Goal: Task Accomplishment & Management: Manage account settings

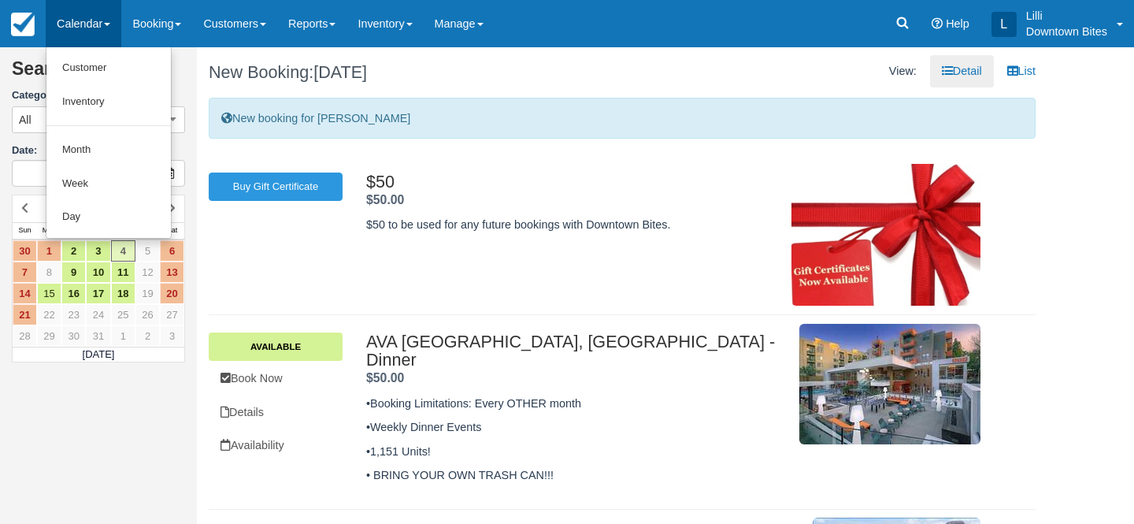
scroll to position [161, 0]
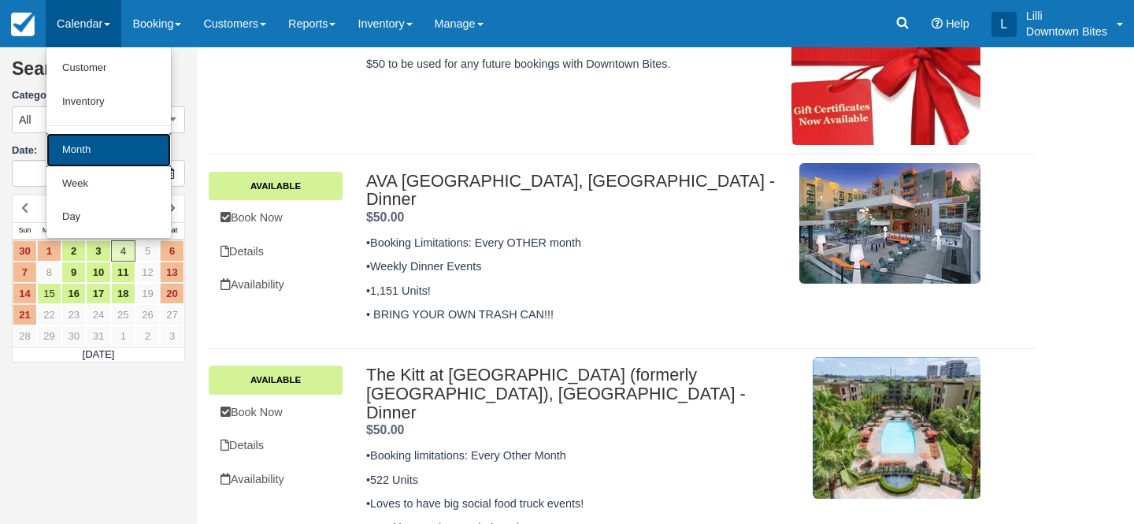
click at [94, 151] on link "Month" at bounding box center [108, 150] width 124 height 34
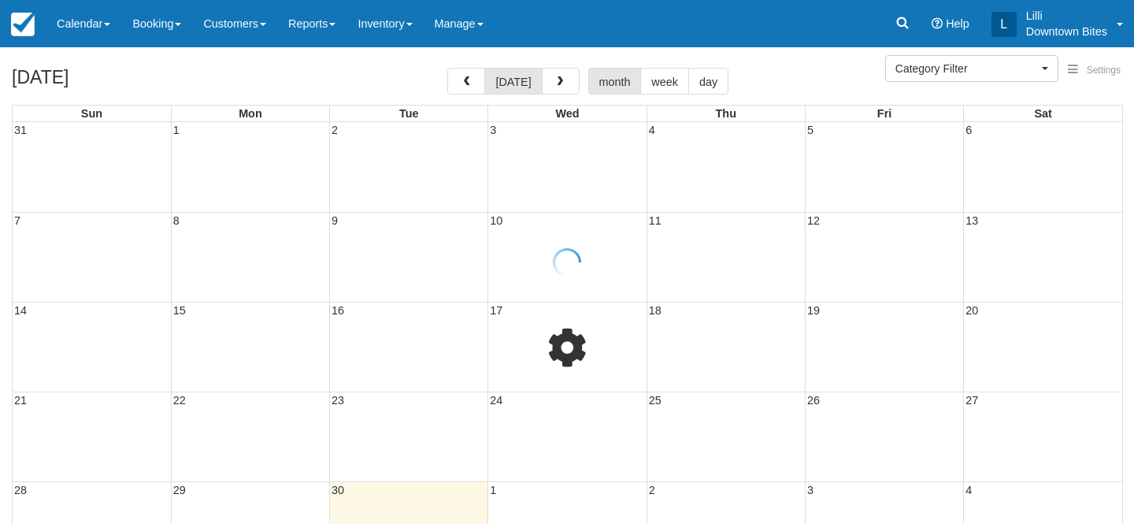
select select
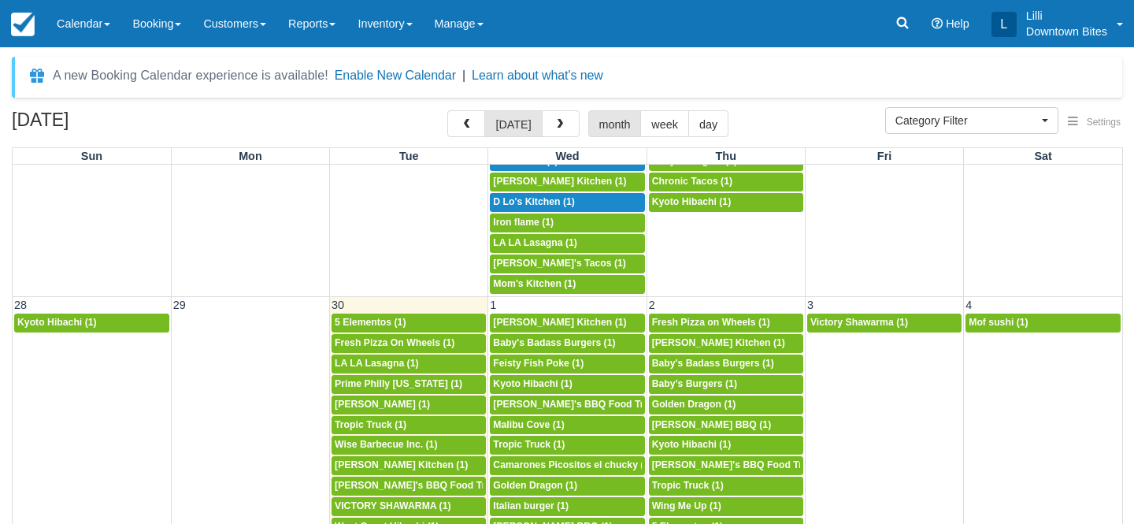
scroll to position [1266, 0]
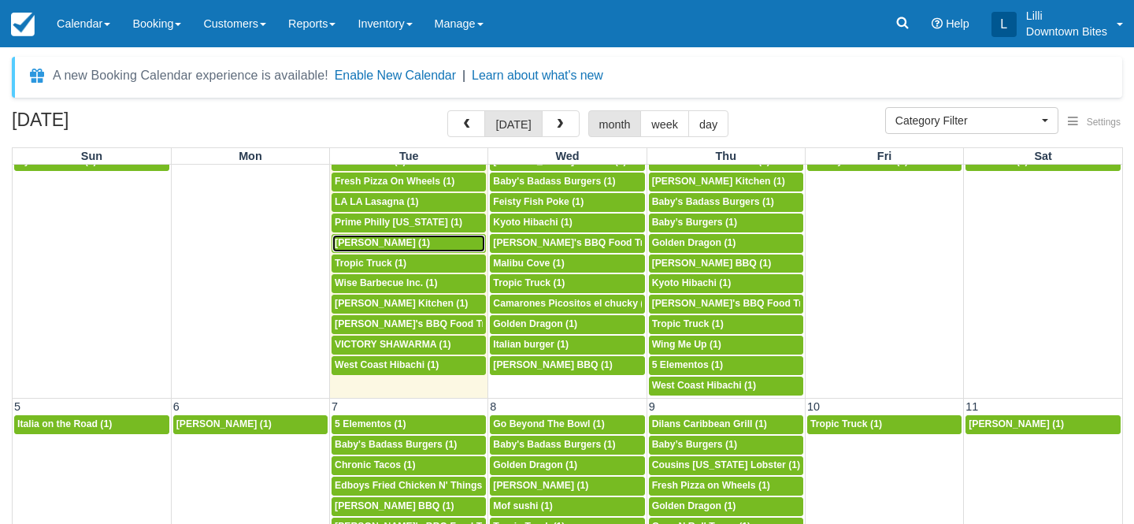
click at [386, 244] on span "[PERSON_NAME] (1)" at bounding box center [382, 242] width 95 height 11
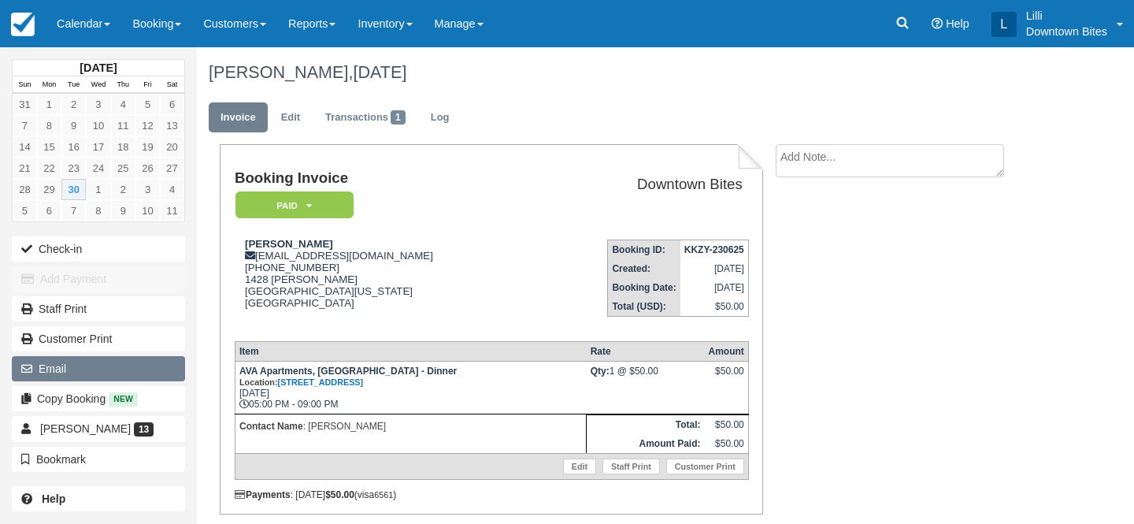
click at [94, 371] on button "Email" at bounding box center [98, 368] width 173 height 25
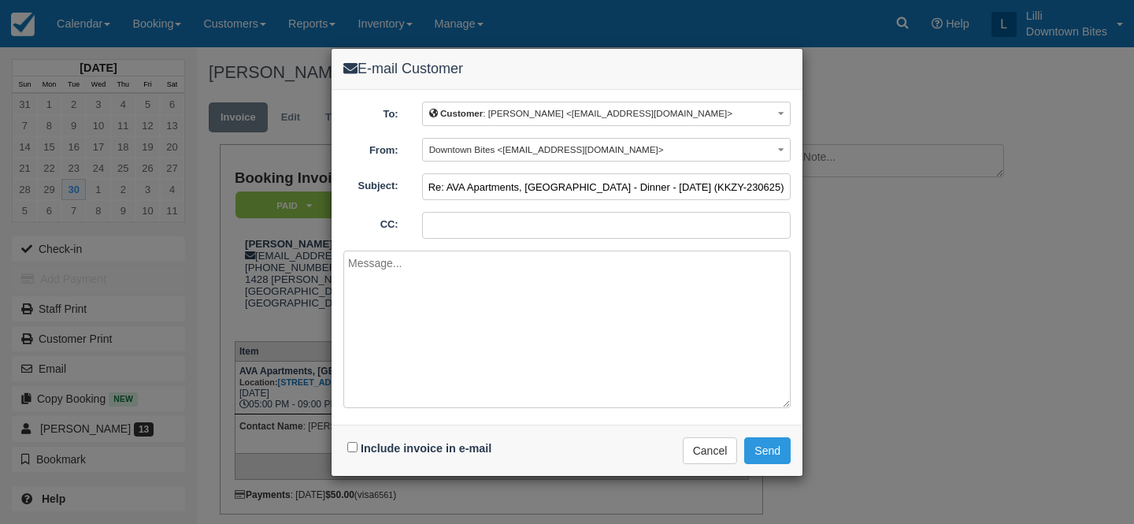
click at [431, 185] on input "Re: AVA Apartments, Studio City - Dinner - Tue Sep 30, 2025 (KKZY-230625)" at bounding box center [606, 186] width 369 height 27
type input "URGENT>>> Re: AVA Apartments, Studio City - Dinner - Tue Sep 30, 2025 (KKZY-230…"
click at [472, 217] on input "CC:" at bounding box center [606, 225] width 369 height 27
paste input "chronictacostruck@gmail.com"
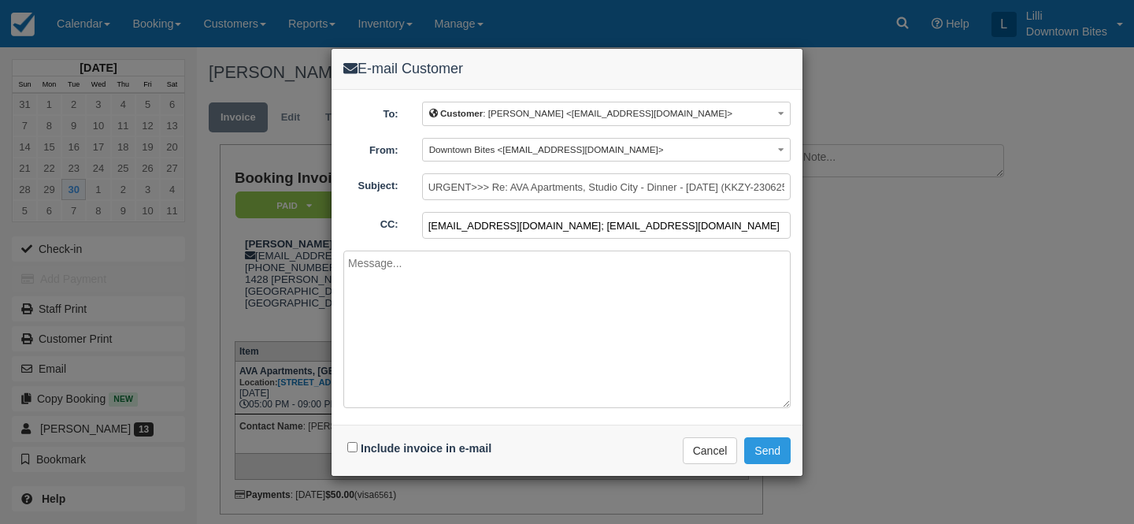
type input "lilli@downtownbites.com; chronictacostruck@gmail.com"
click at [439, 272] on textarea at bounding box center [566, 329] width 447 height 158
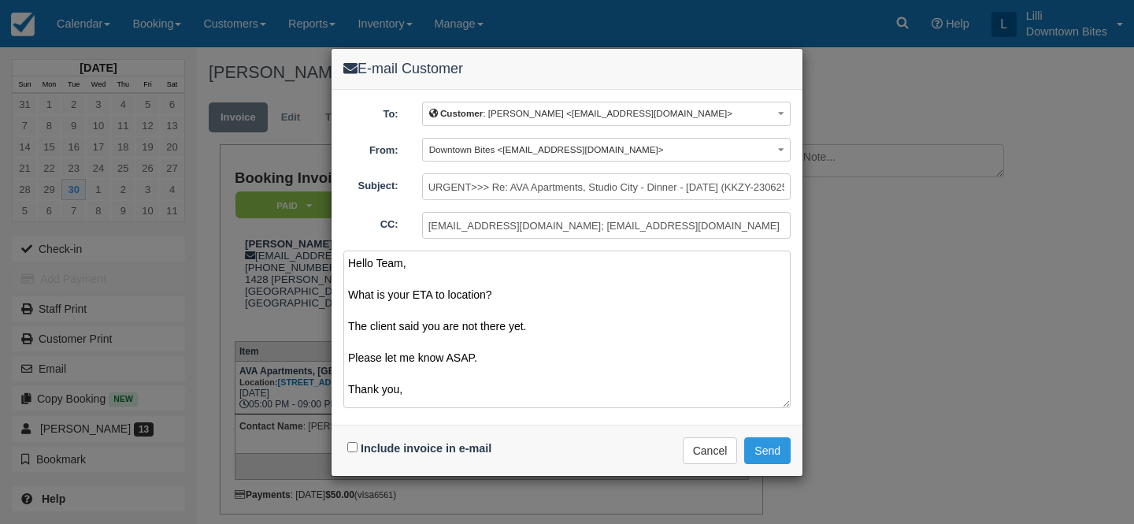
type textarea "Hello Team, What is your ETA to location? The client said you are not there yet…"
click at [351, 444] on input "Include invoice in e-mail" at bounding box center [352, 447] width 10 height 10
checkbox input "true"
click at [766, 448] on button "Send" at bounding box center [767, 450] width 46 height 27
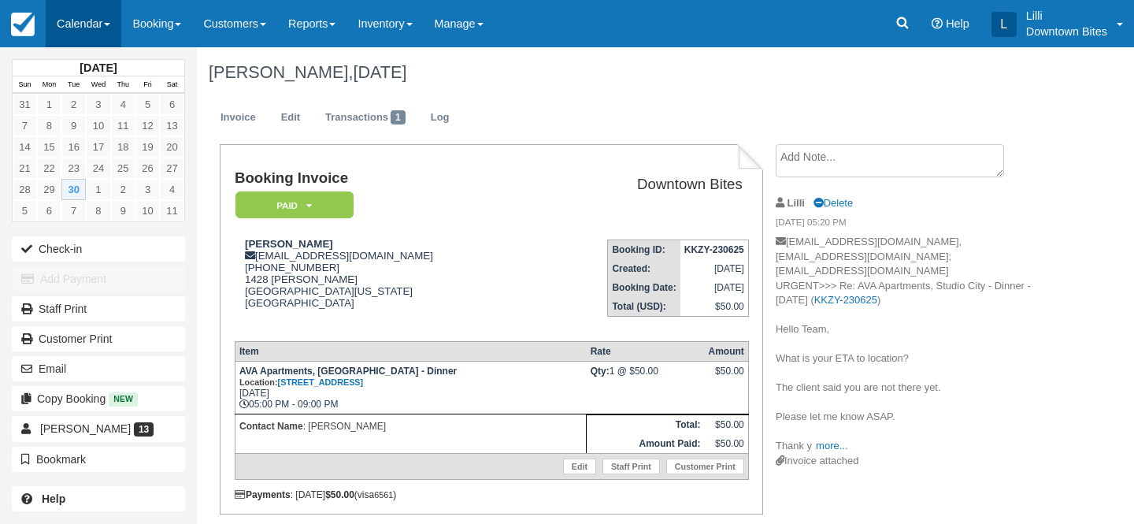
click at [67, 32] on link "Calendar" at bounding box center [84, 23] width 76 height 47
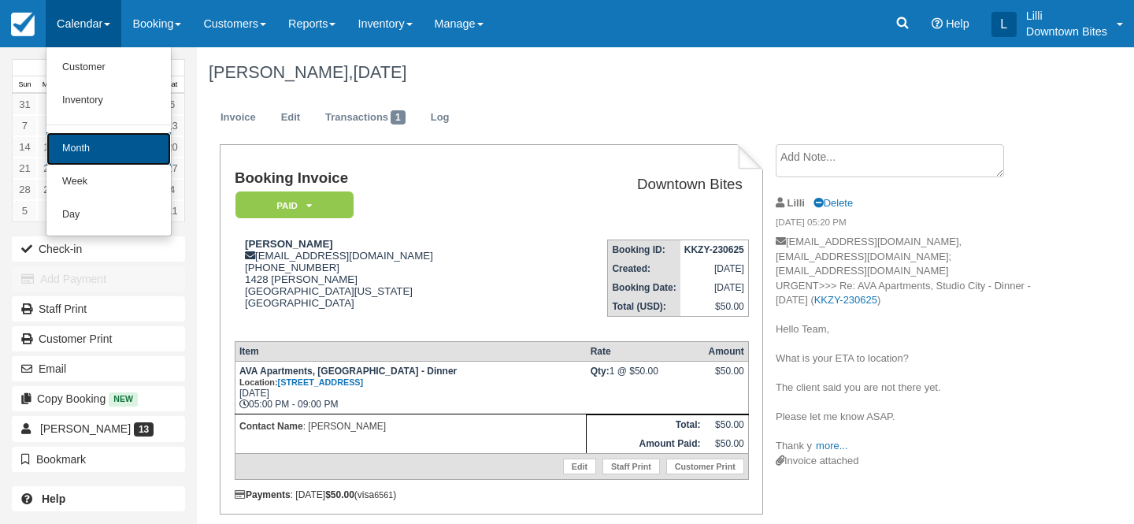
click at [72, 146] on link "Month" at bounding box center [108, 148] width 124 height 33
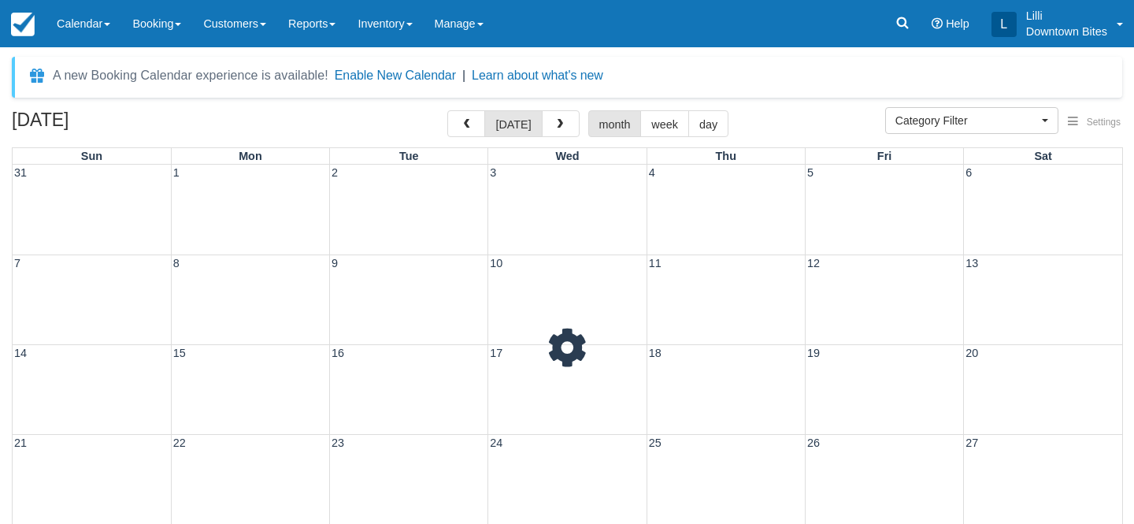
select select
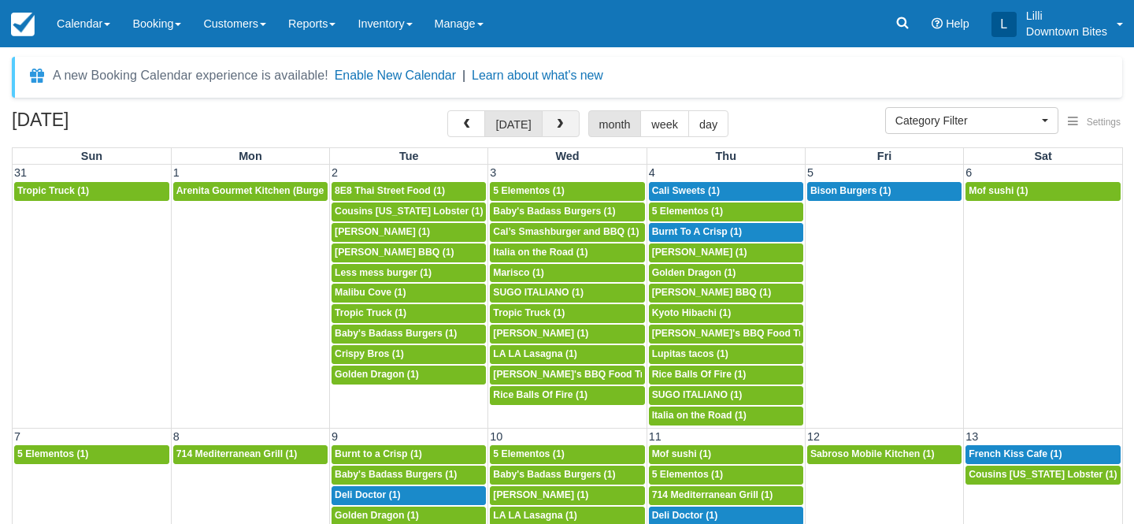
click at [555, 131] on button "button" at bounding box center [561, 123] width 38 height 27
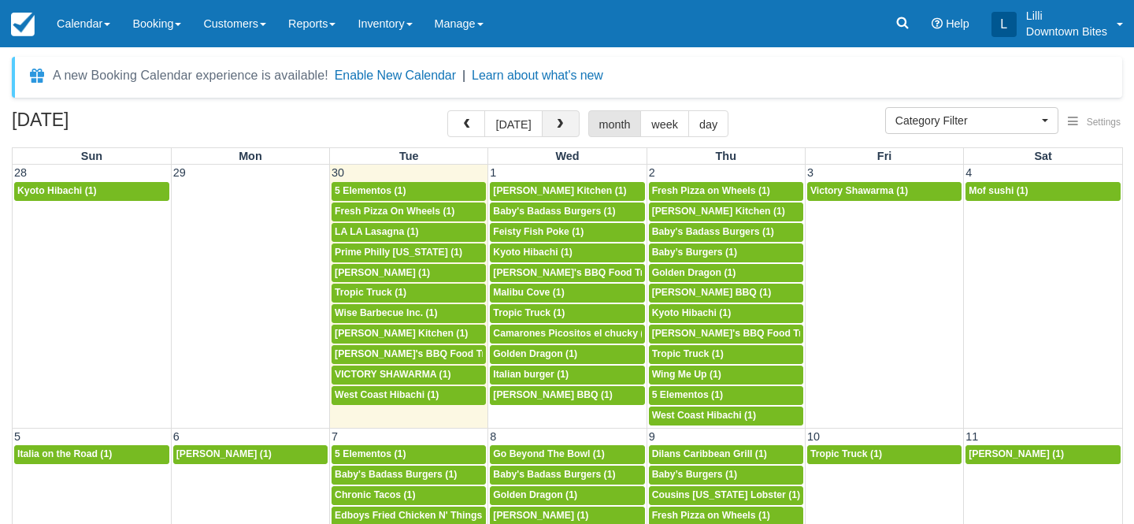
click at [555, 130] on span "button" at bounding box center [559, 124] width 11 height 11
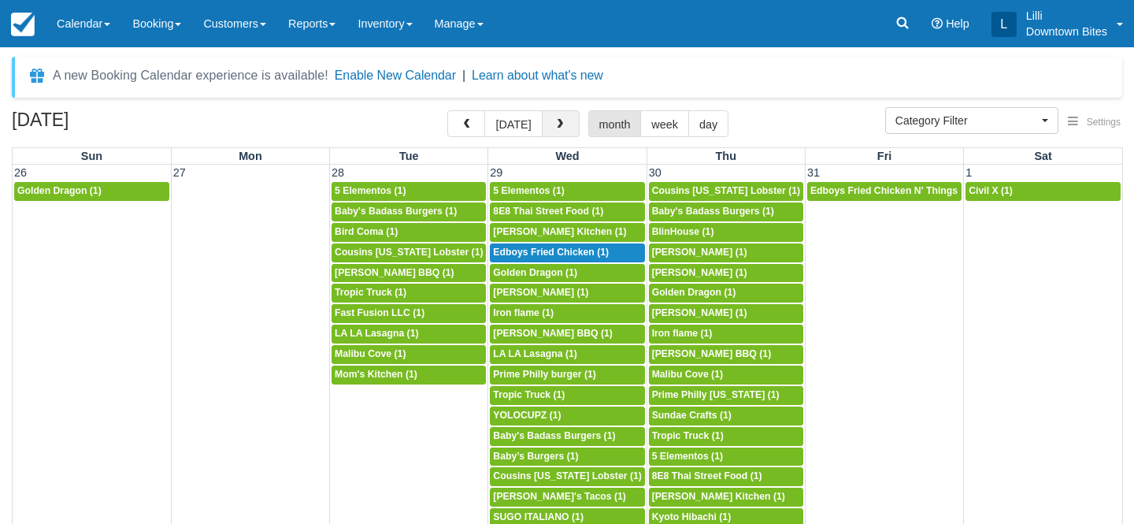
click at [555, 130] on span "button" at bounding box center [559, 124] width 11 height 11
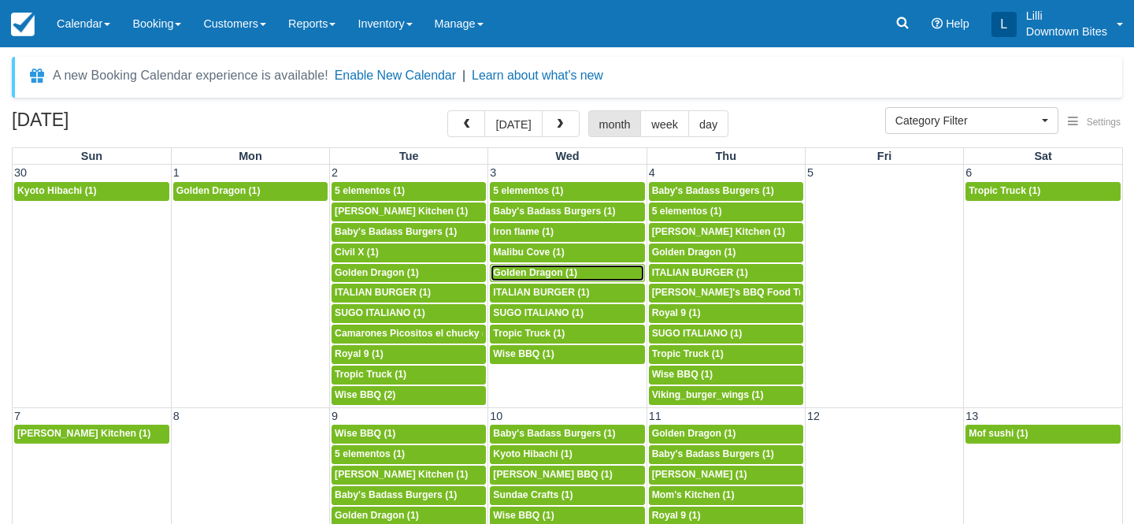
click at [537, 275] on span "Golden Dragon (1)" at bounding box center [535, 272] width 84 height 11
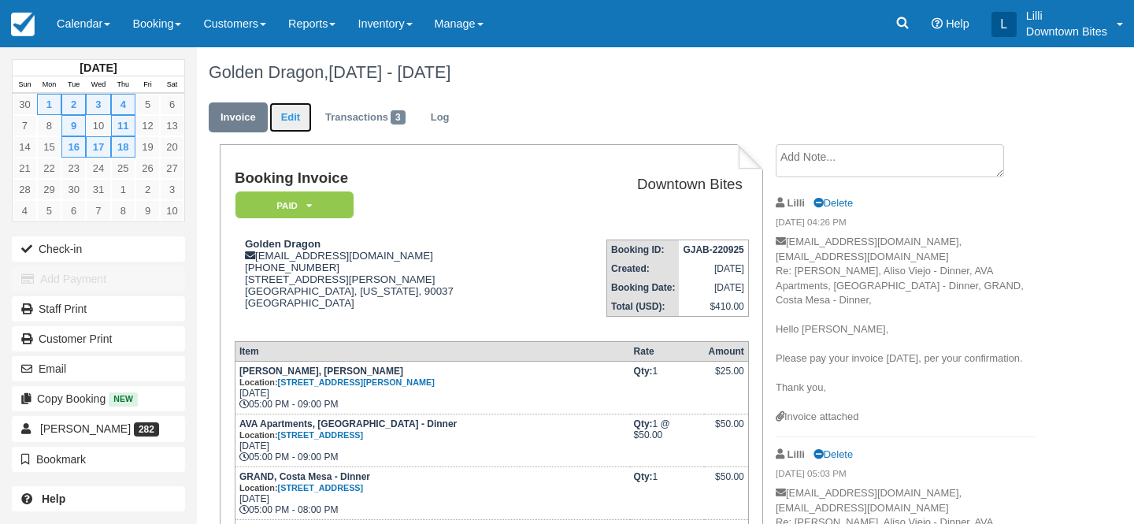
click at [295, 117] on link "Edit" at bounding box center [290, 117] width 43 height 31
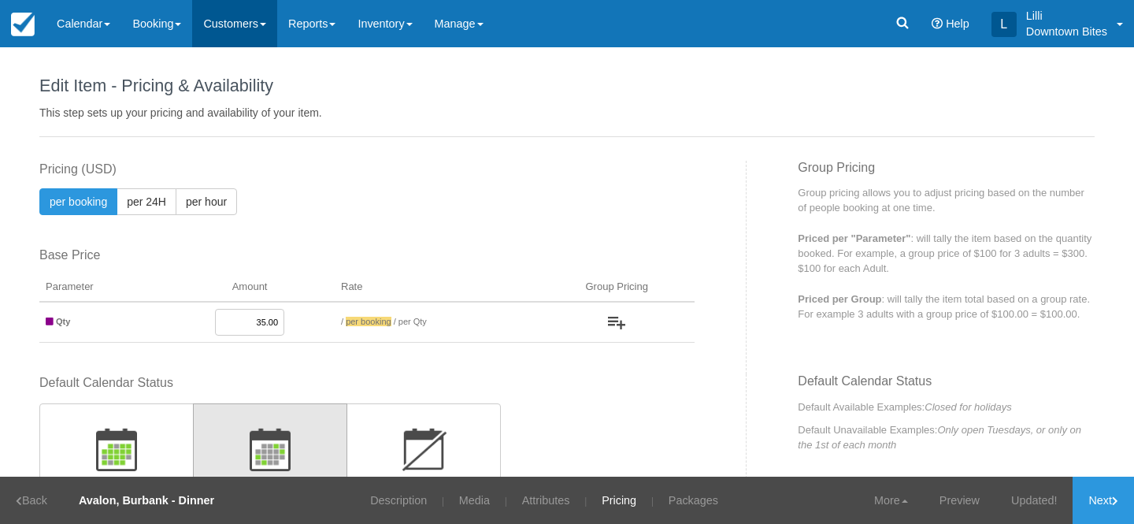
scroll to position [441, 0]
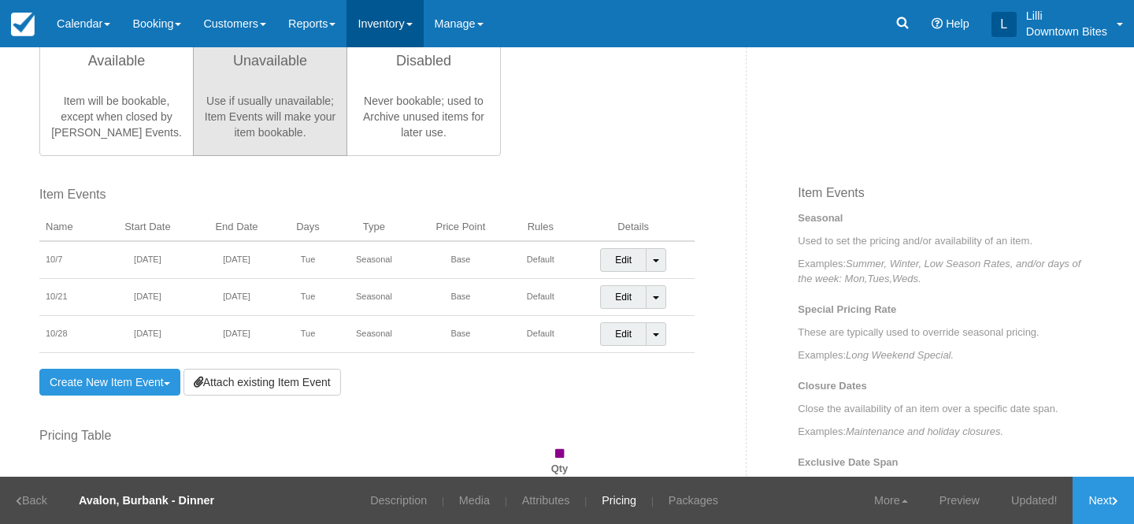
click at [399, 16] on link "Inventory" at bounding box center [385, 23] width 76 height 47
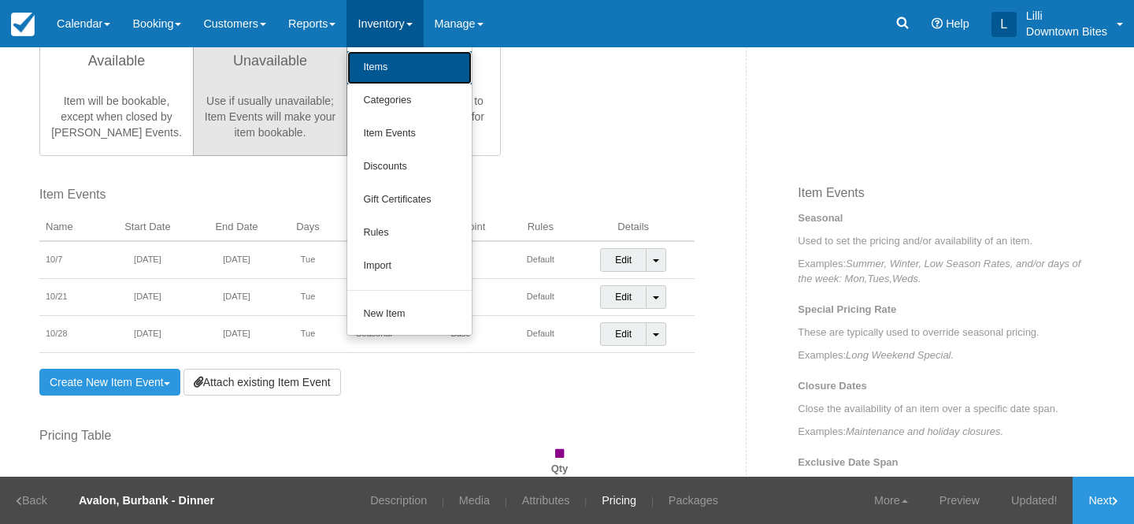
click at [391, 69] on link "Items" at bounding box center [409, 67] width 124 height 33
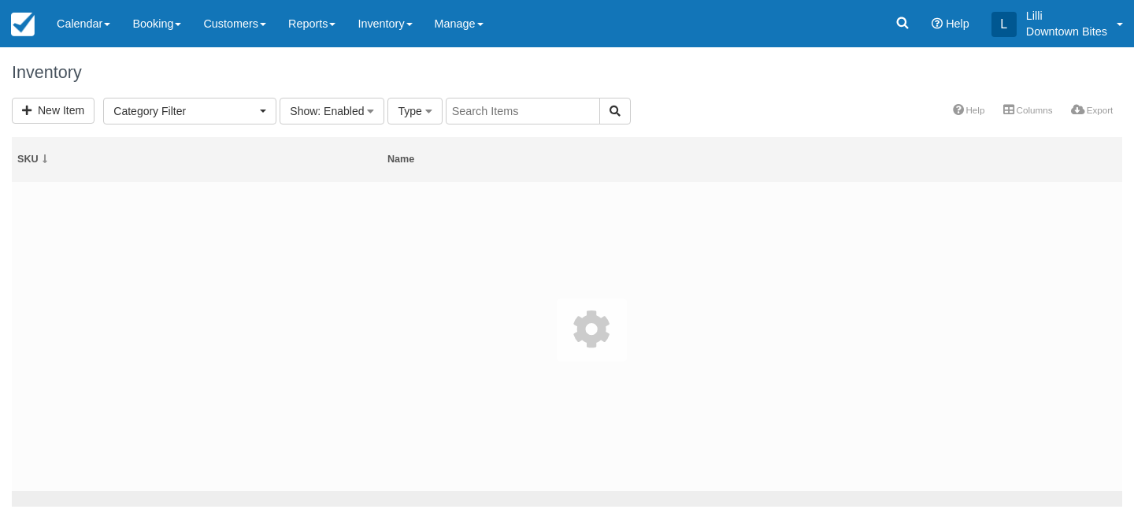
select select
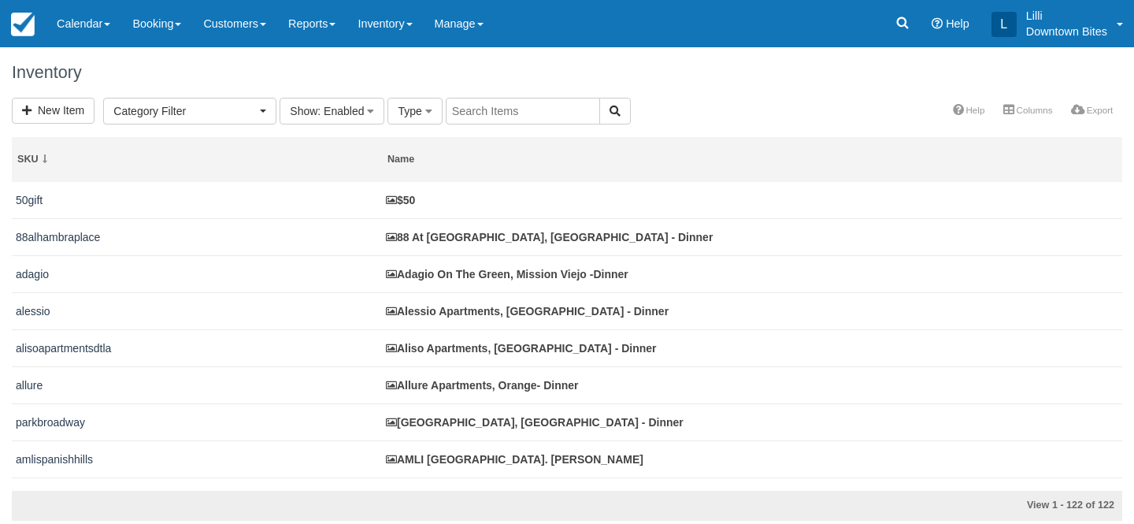
click at [483, 105] on input "text" at bounding box center [523, 111] width 154 height 27
type input "grand"
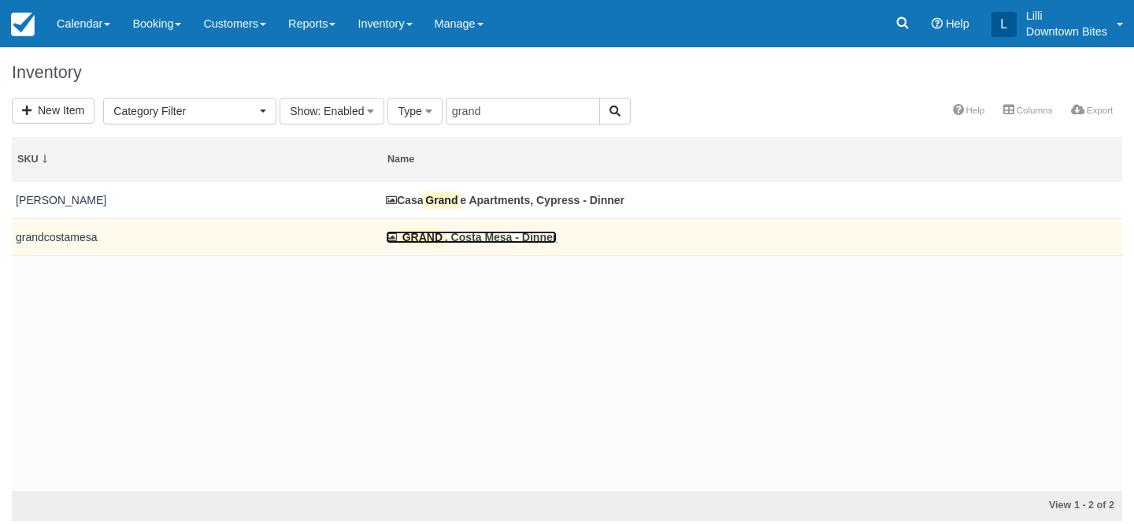
click at [432, 243] on mark "GRAND" at bounding box center [422, 236] width 45 height 17
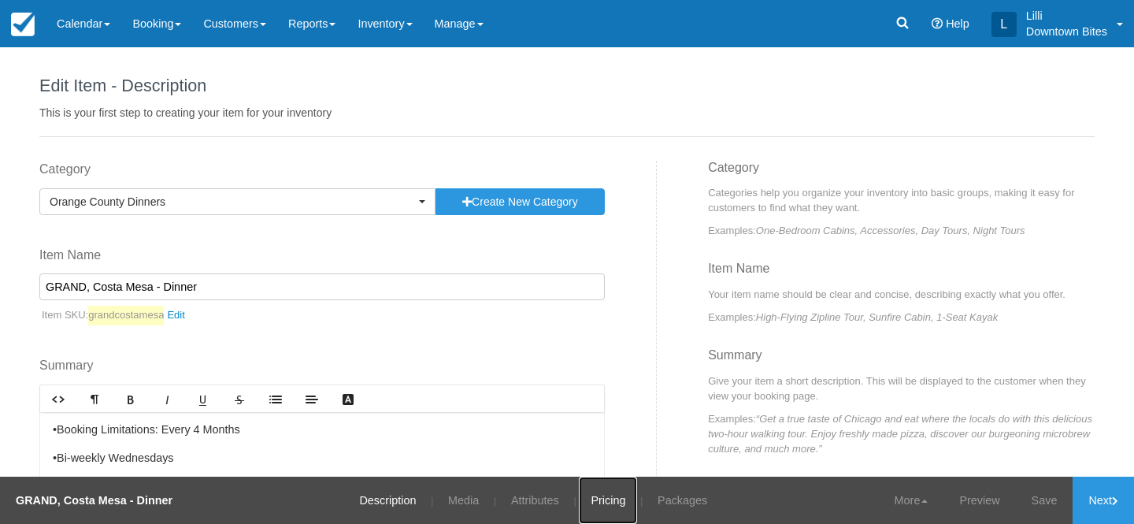
click at [604, 495] on link "Pricing" at bounding box center [608, 499] width 58 height 47
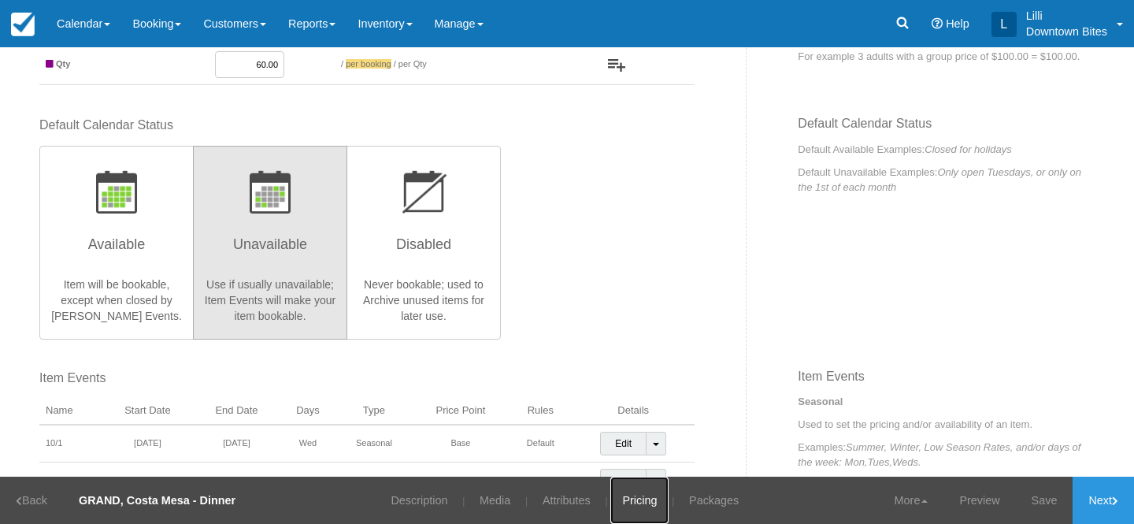
scroll to position [324, 0]
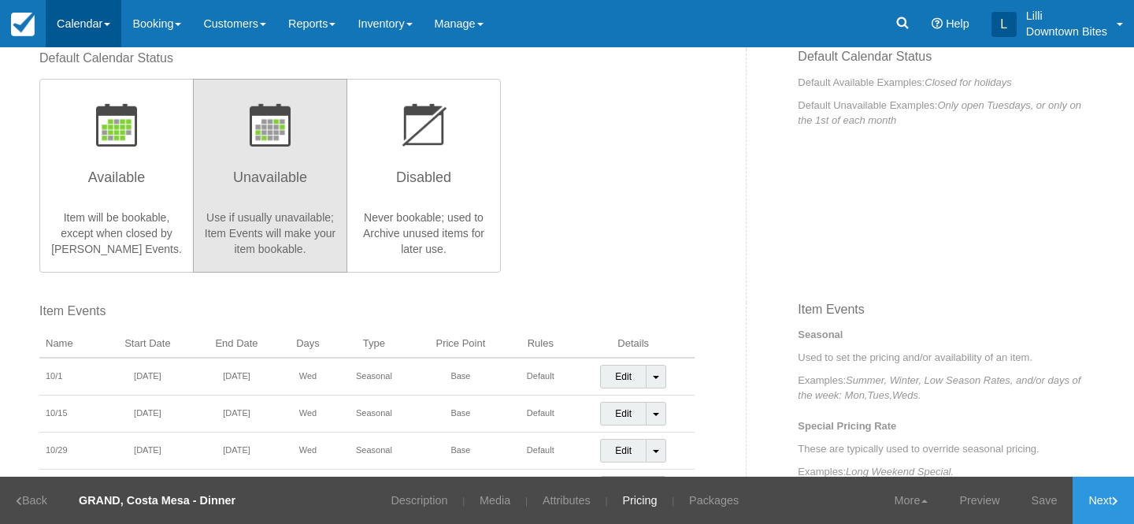
click at [74, 22] on link "Calendar" at bounding box center [84, 23] width 76 height 47
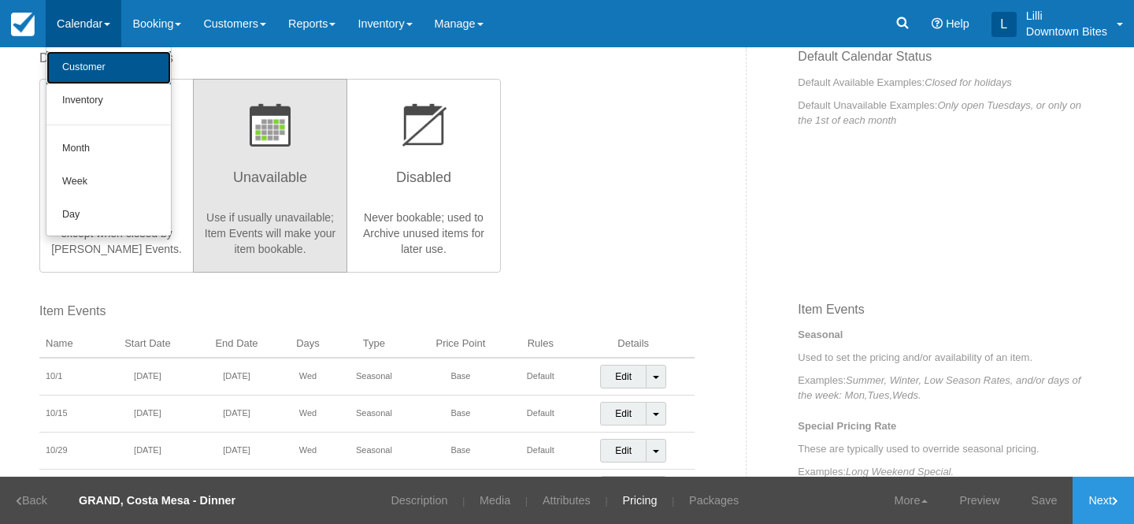
click at [81, 71] on link "Customer" at bounding box center [108, 67] width 124 height 33
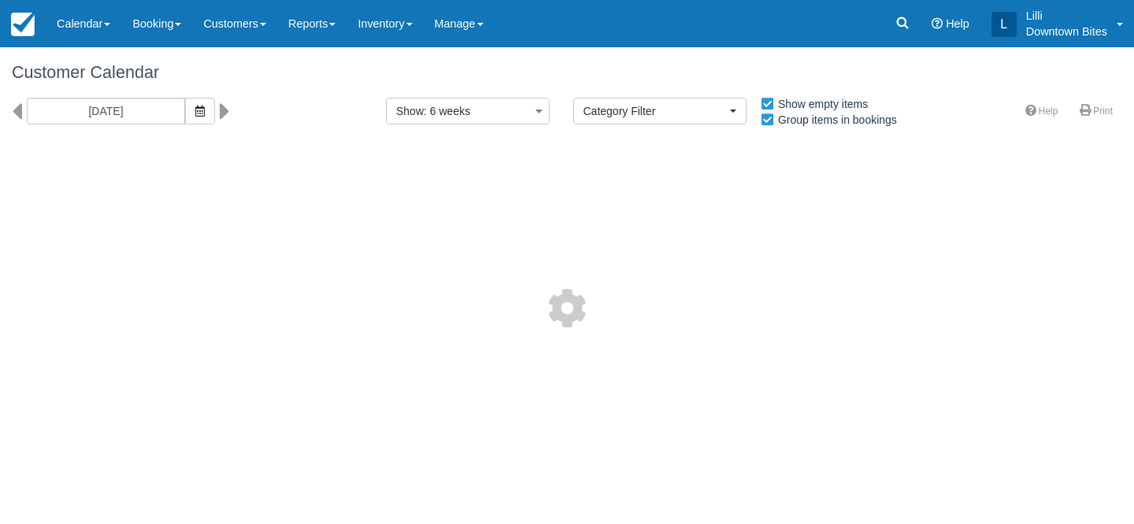
select select
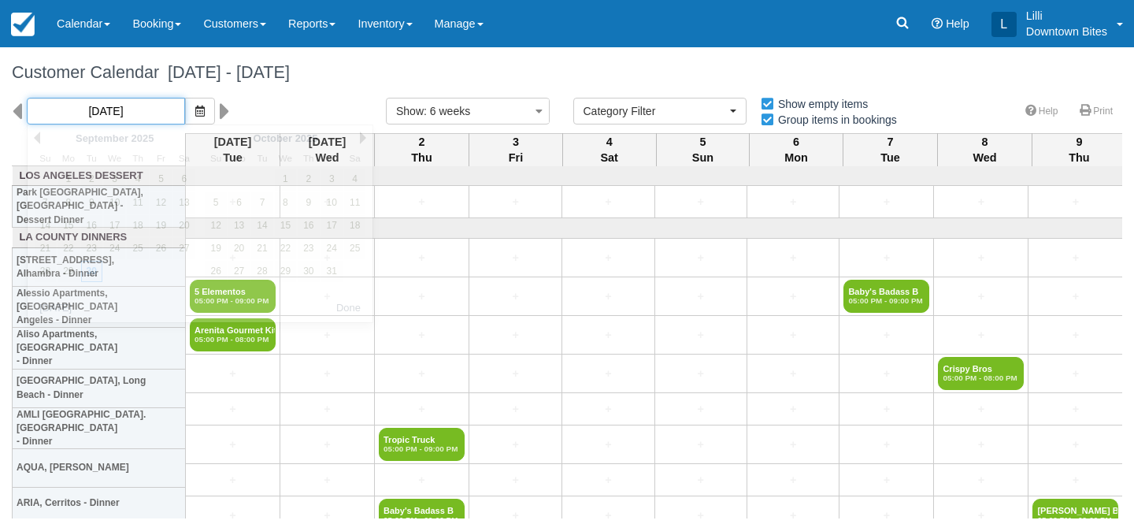
click at [129, 105] on input "[DATE]" at bounding box center [106, 111] width 158 height 27
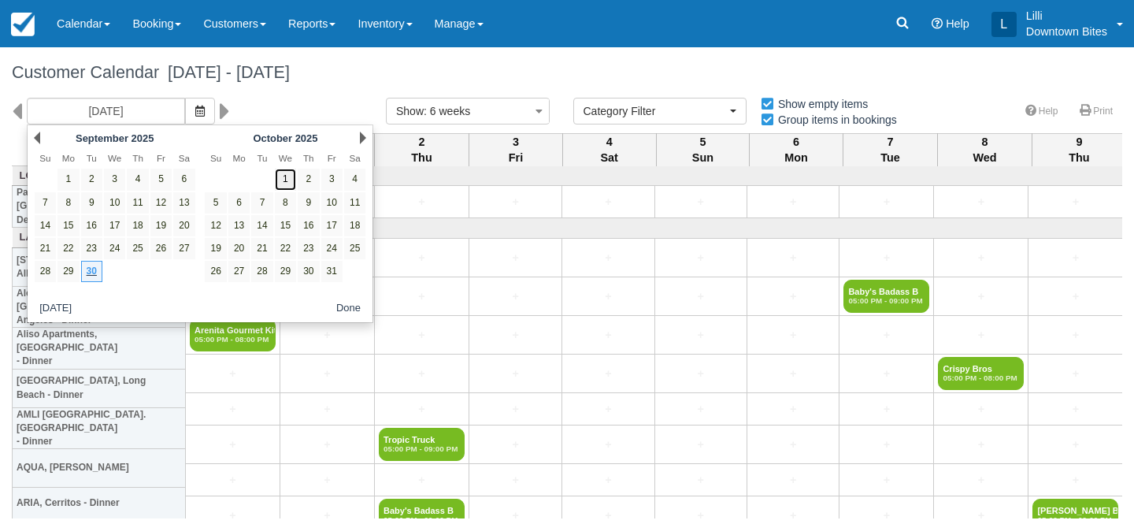
click at [289, 181] on link "1" at bounding box center [285, 179] width 21 height 21
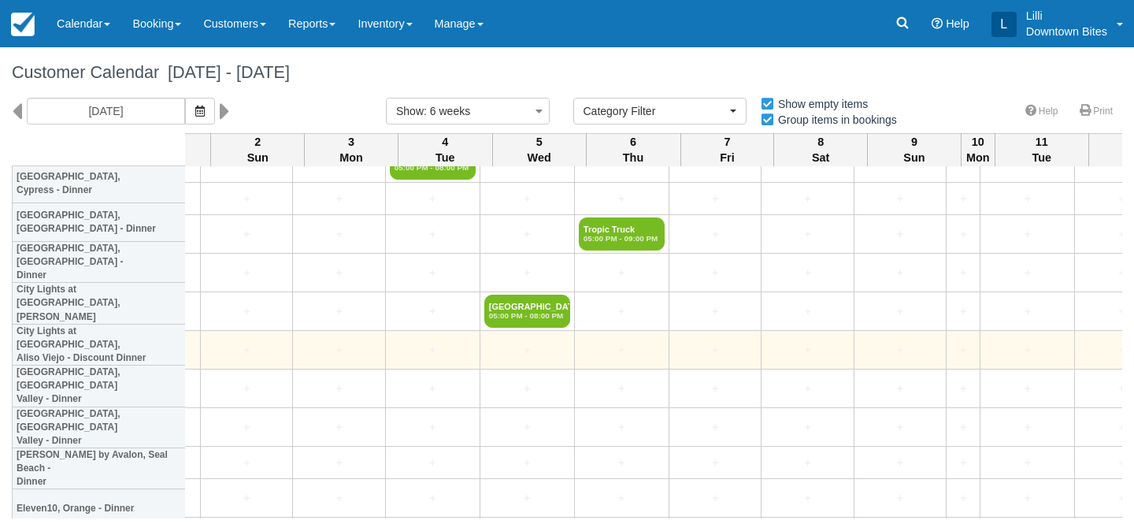
scroll to position [3048, 2923]
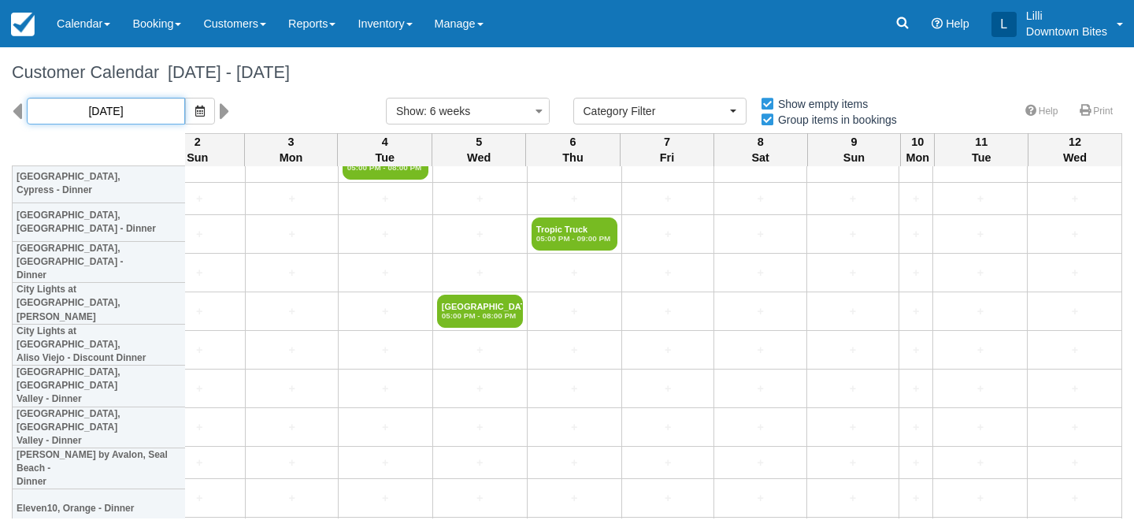
click at [123, 106] on input "10/01/25" at bounding box center [106, 111] width 158 height 27
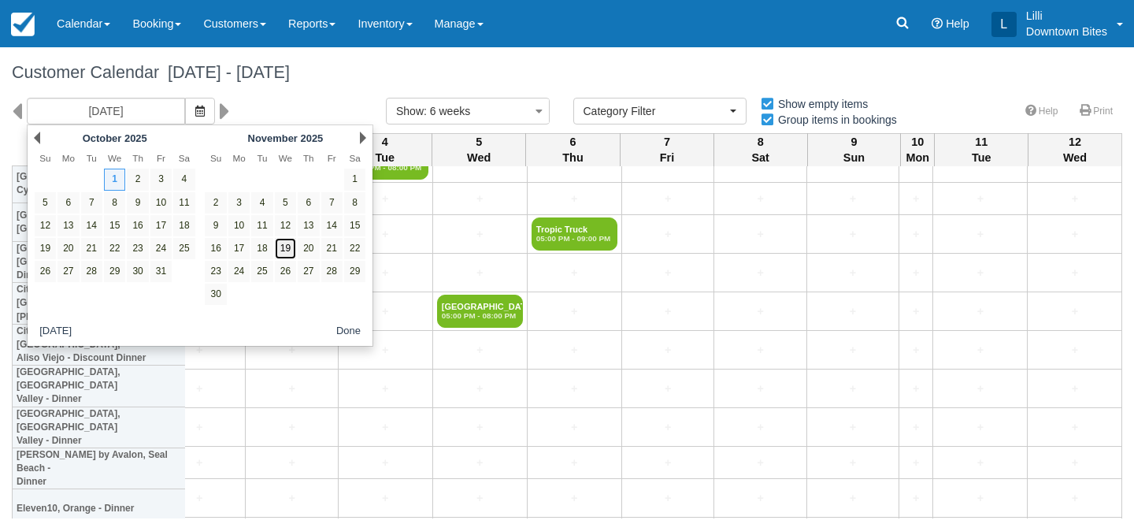
click at [284, 246] on link "19" at bounding box center [285, 248] width 21 height 21
type input "11/19/25"
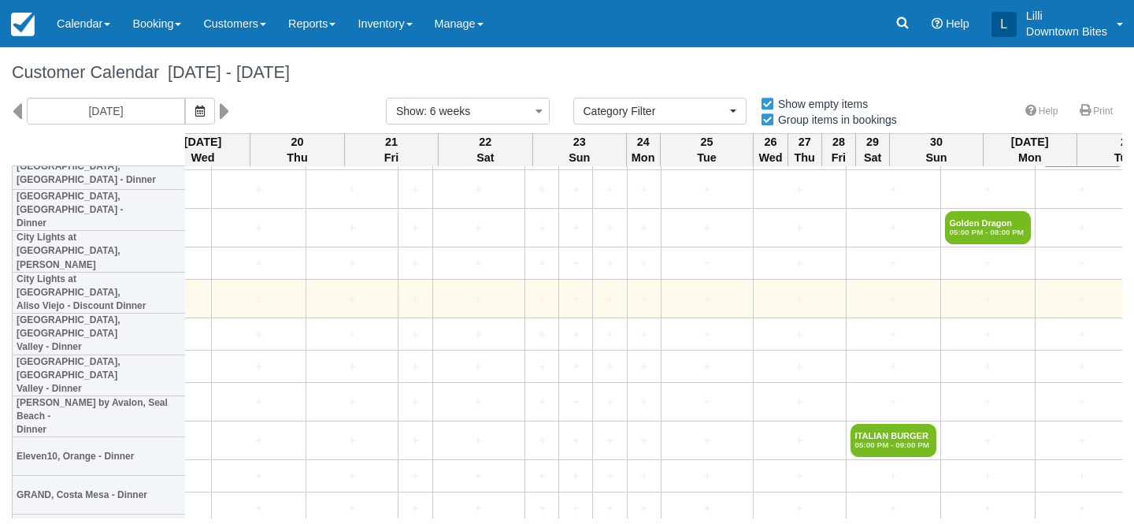
scroll to position [3049, 0]
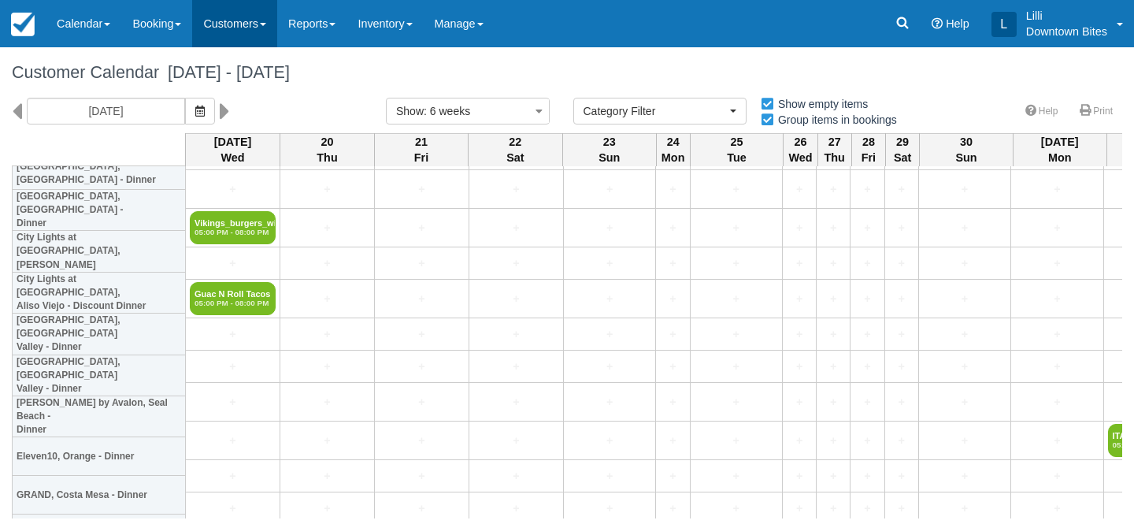
click at [243, 38] on link "Customers" at bounding box center [234, 23] width 85 height 47
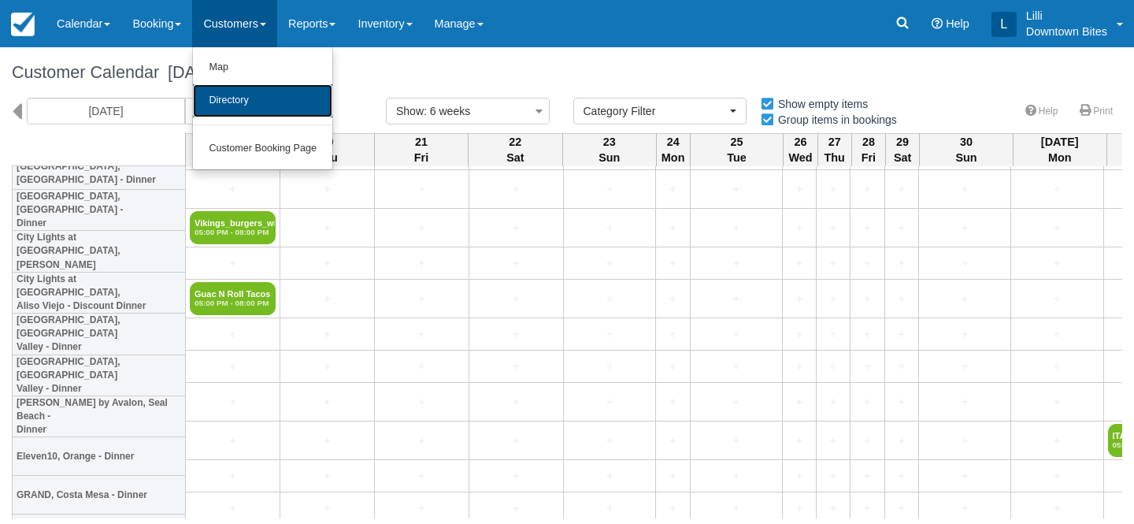
click at [260, 104] on link "Directory" at bounding box center [262, 100] width 139 height 33
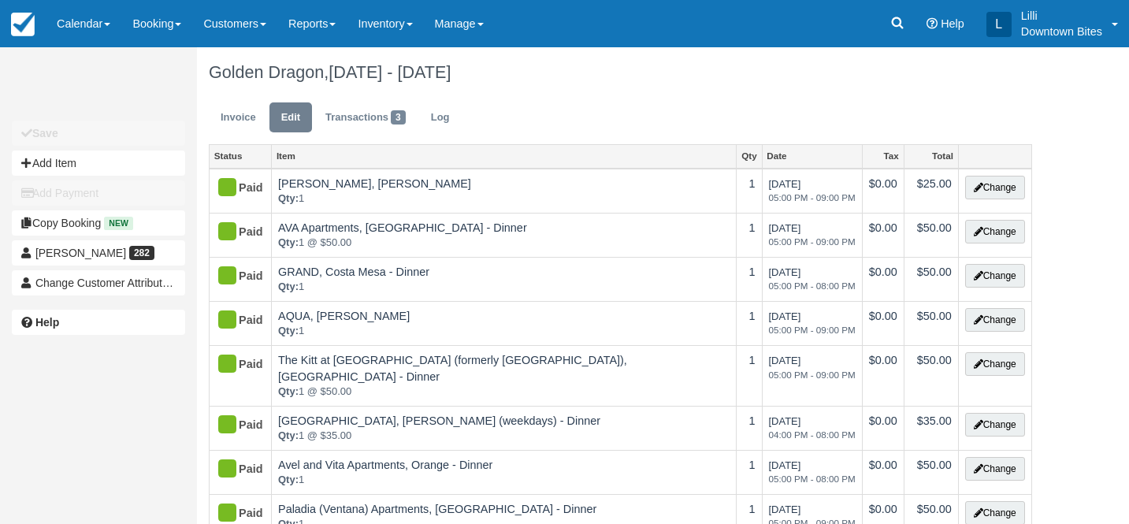
type input "[PHONE_NUMBER]"
click at [228, 26] on link "Customers" at bounding box center [234, 23] width 85 height 47
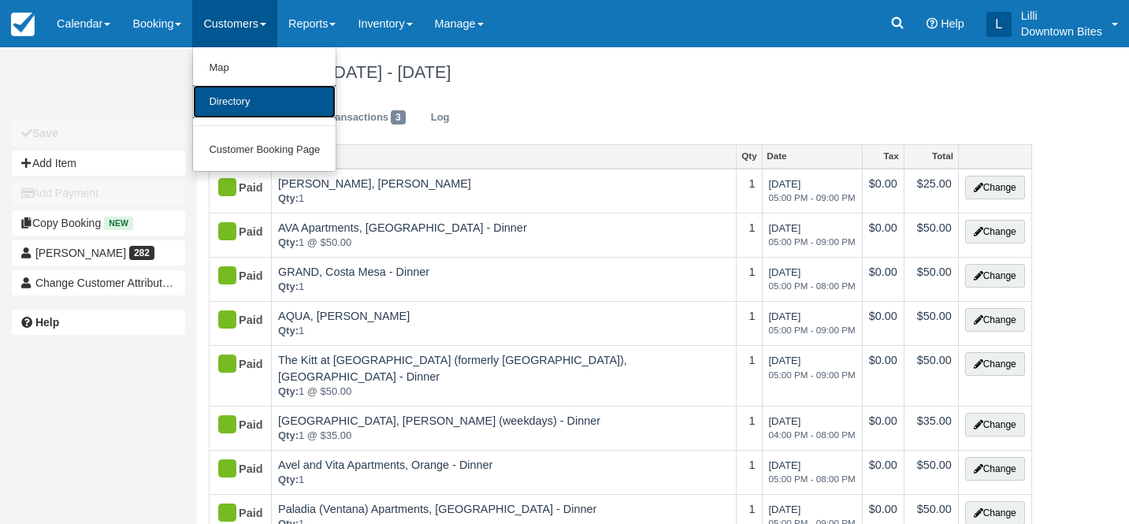
click at [239, 105] on link "Directory" at bounding box center [264, 102] width 143 height 34
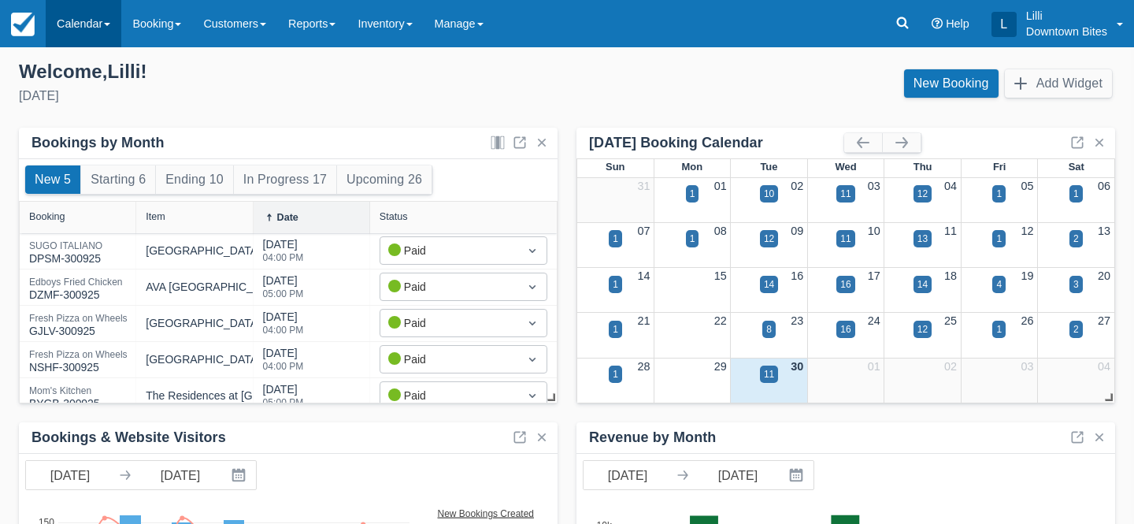
click at [97, 31] on link "Calendar" at bounding box center [84, 23] width 76 height 47
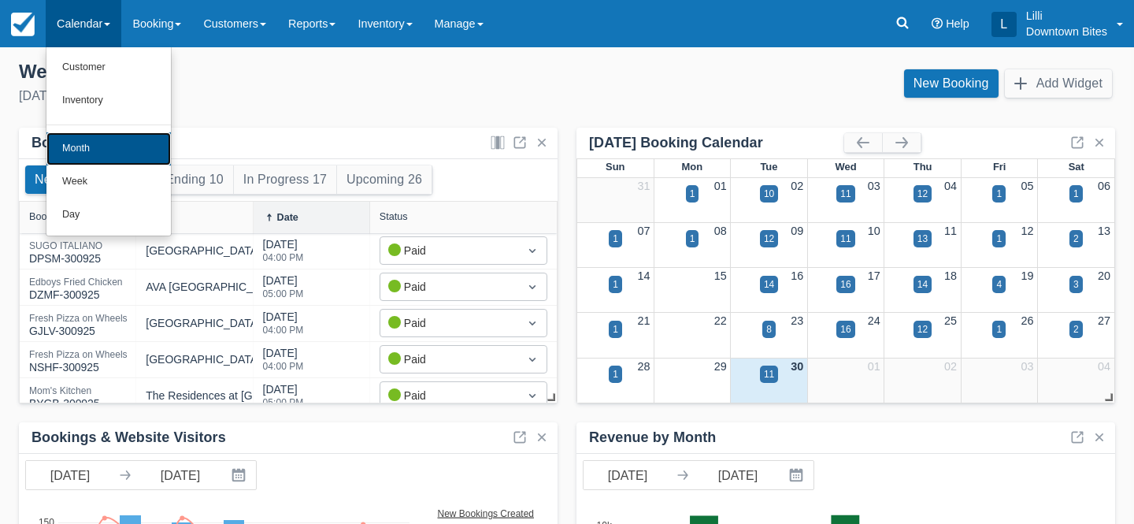
click at [104, 144] on link "Month" at bounding box center [108, 148] width 124 height 33
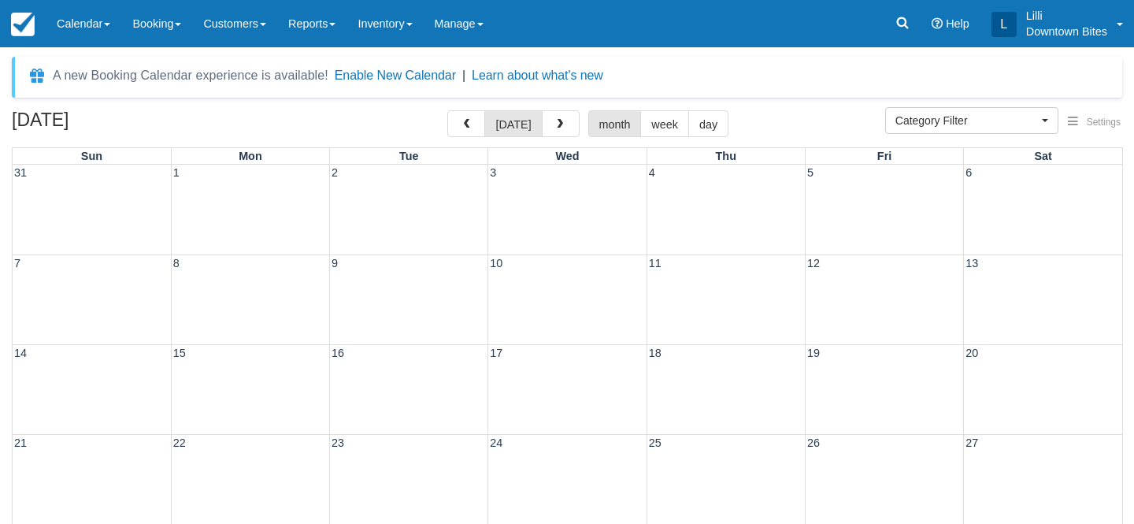
select select
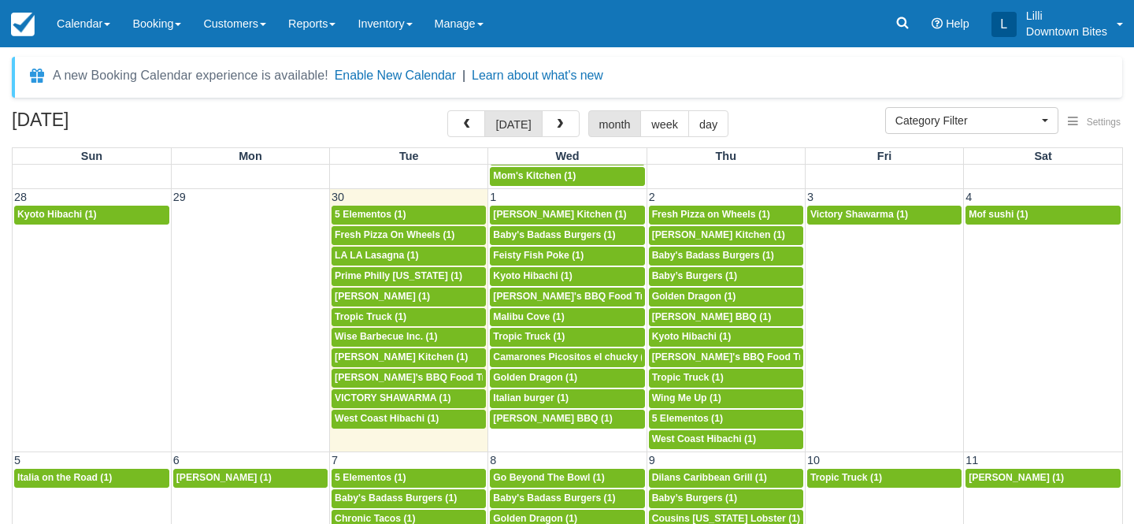
scroll to position [1186, 0]
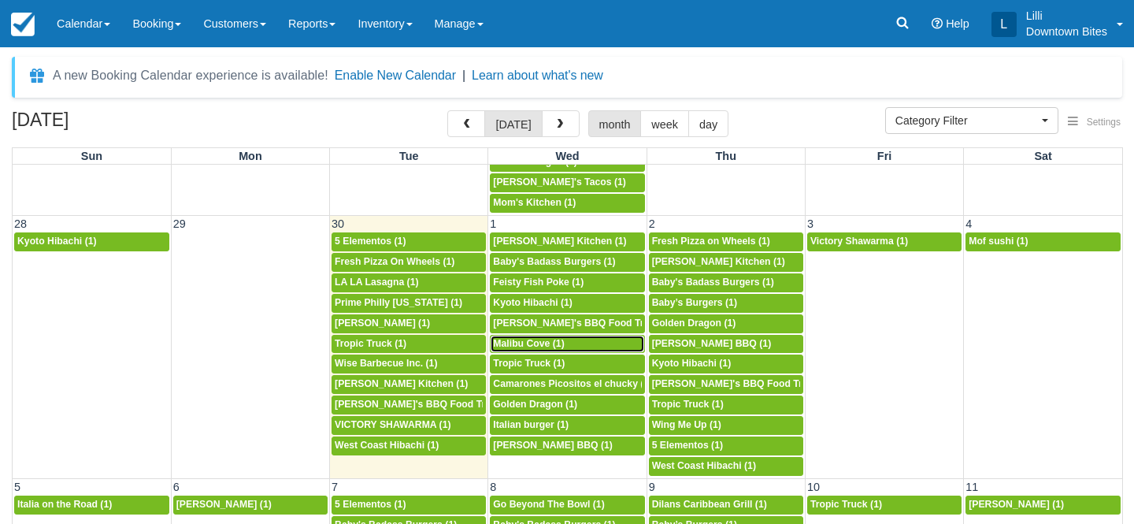
click at [538, 340] on span "Malibu Cove (1)" at bounding box center [528, 343] width 71 height 11
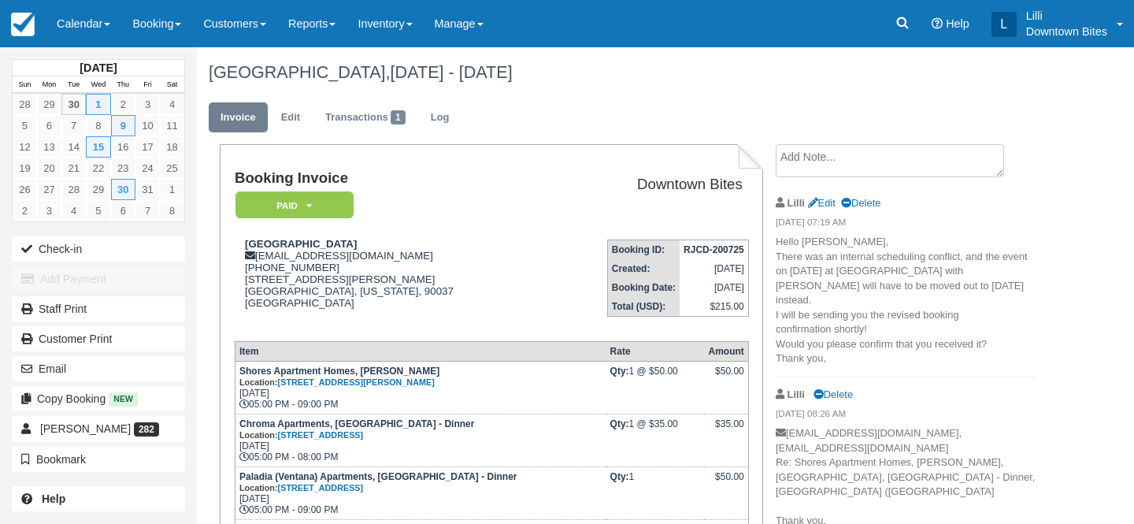
click at [832, 158] on textarea at bounding box center [890, 160] width 228 height 33
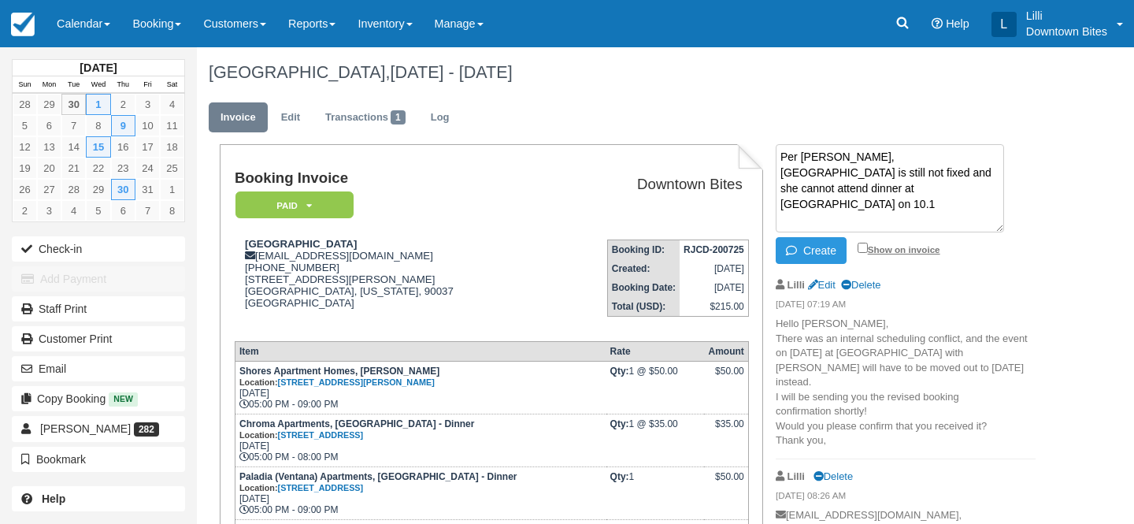
type textarea "Per Josephine, Malibu cove is still not fixed and she cannot attend dinner at S…"
click at [862, 247] on input "Show on invoice" at bounding box center [863, 248] width 10 height 10
checkbox input "true"
click at [828, 247] on button "Create" at bounding box center [811, 250] width 71 height 27
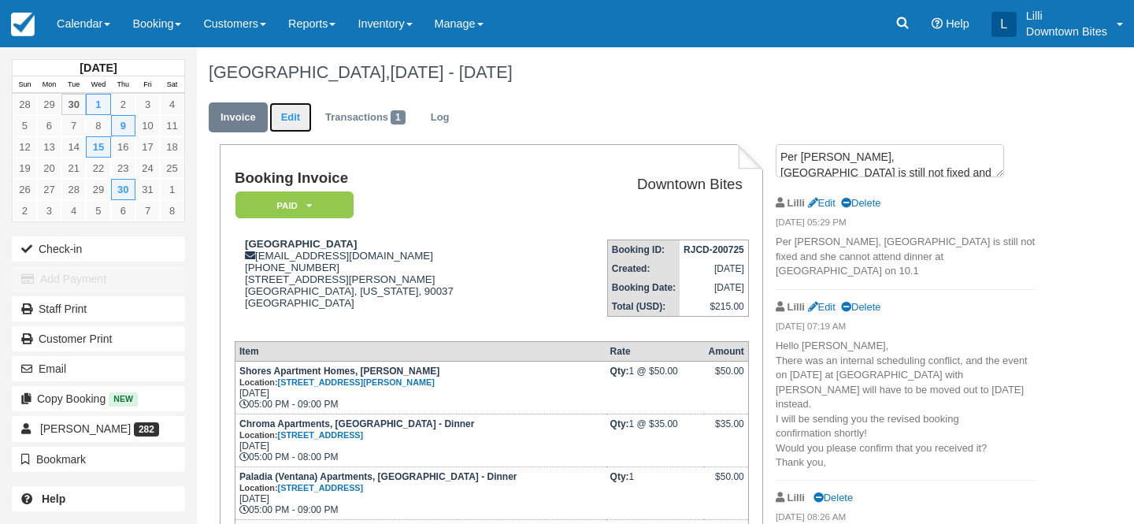
click at [296, 116] on link "Edit" at bounding box center [290, 117] width 43 height 31
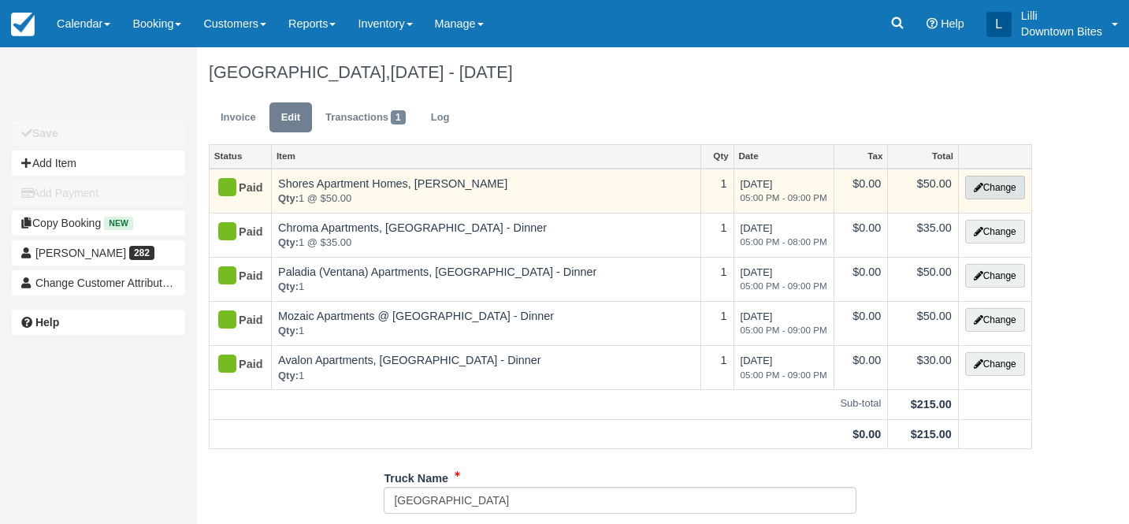
click at [1011, 188] on button "Change" at bounding box center [995, 188] width 60 height 24
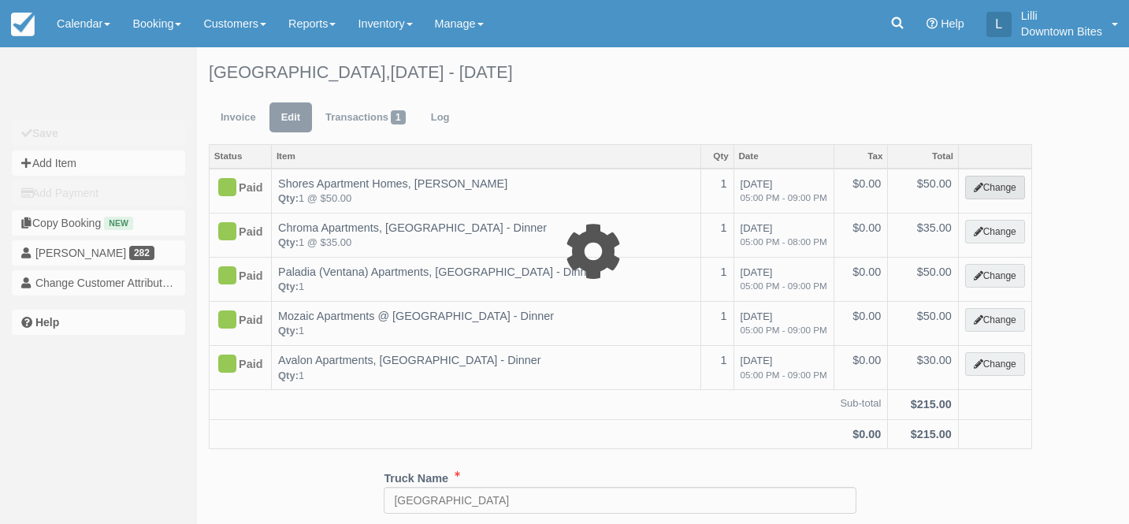
select select "2"
type input "50.00"
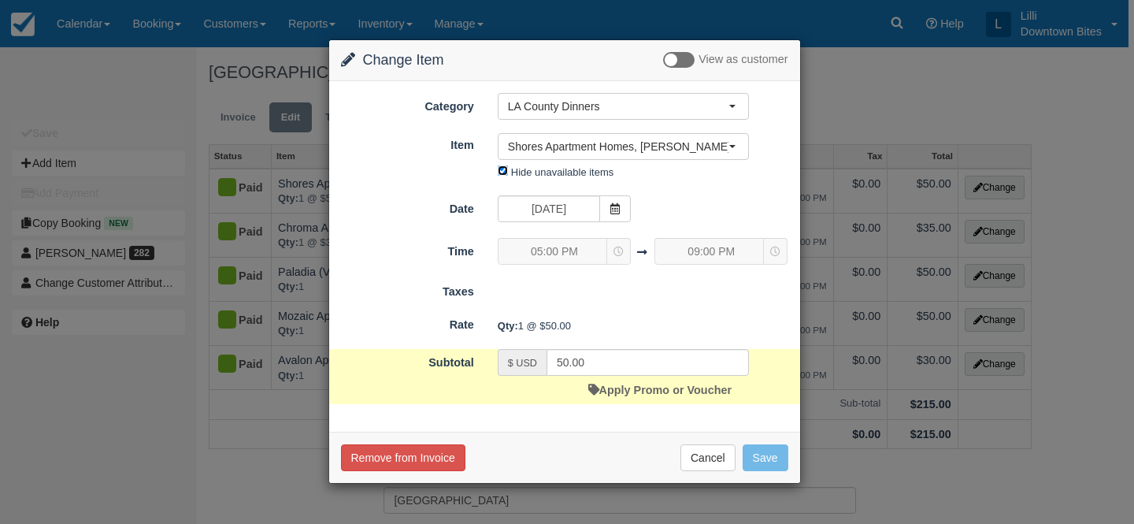
click at [498, 172] on input "Hide unavailable items" at bounding box center [503, 170] width 10 height 10
checkbox input "false"
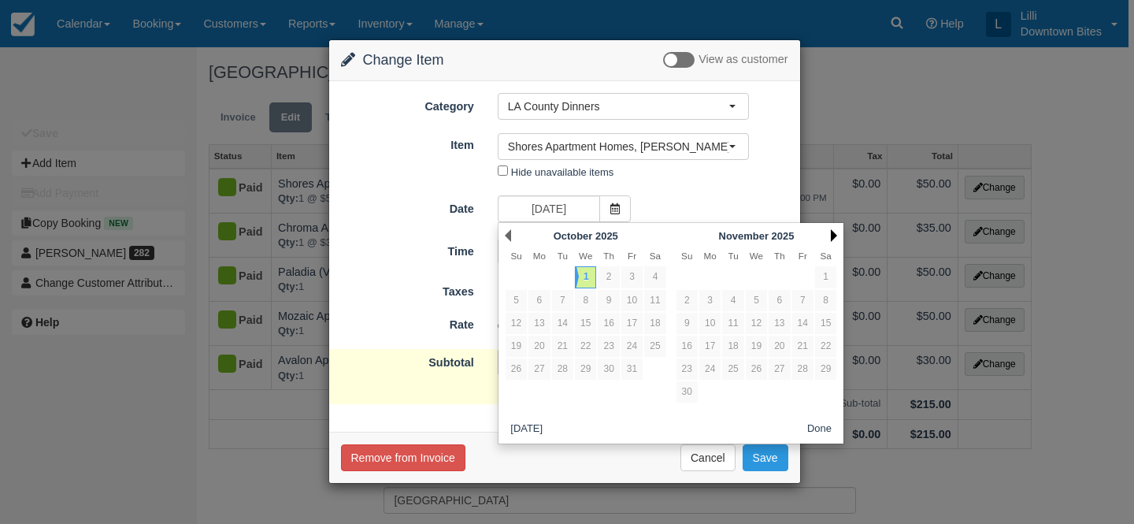
click at [832, 234] on link "Next" at bounding box center [834, 235] width 6 height 13
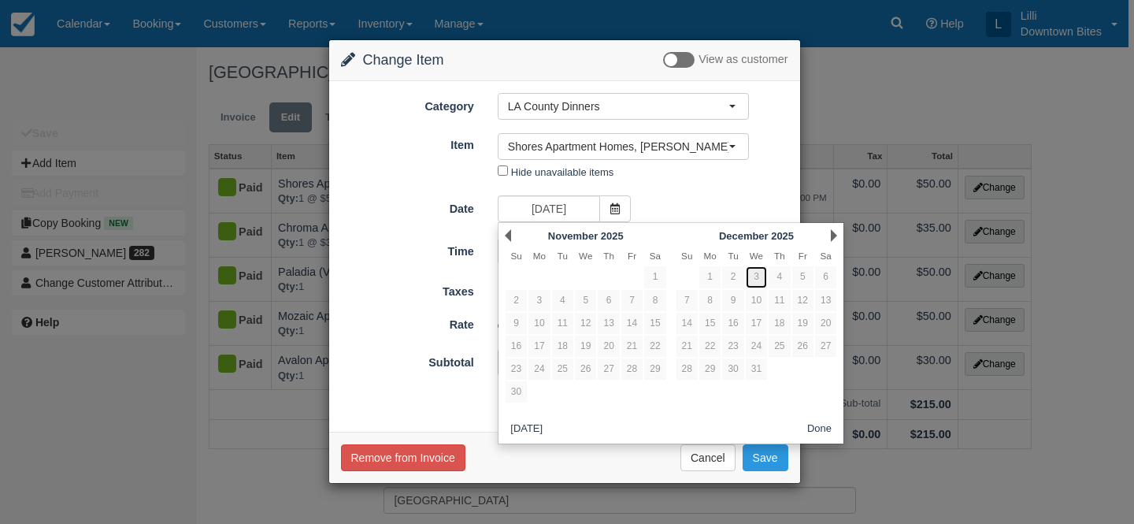
click at [757, 282] on link "3" at bounding box center [756, 276] width 21 height 21
type input "12/03/25"
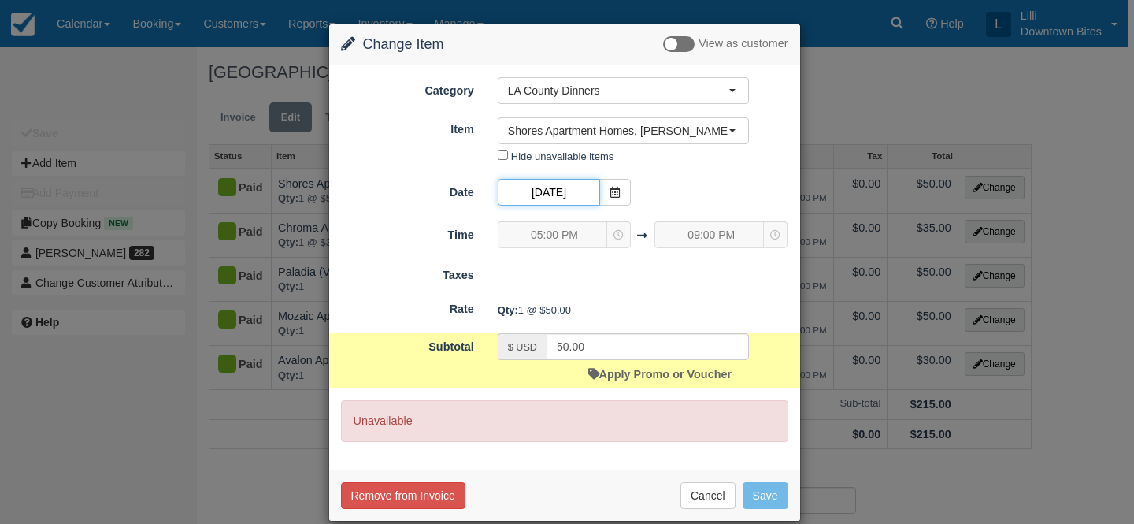
click at [548, 186] on input "12/03/25" at bounding box center [549, 192] width 102 height 27
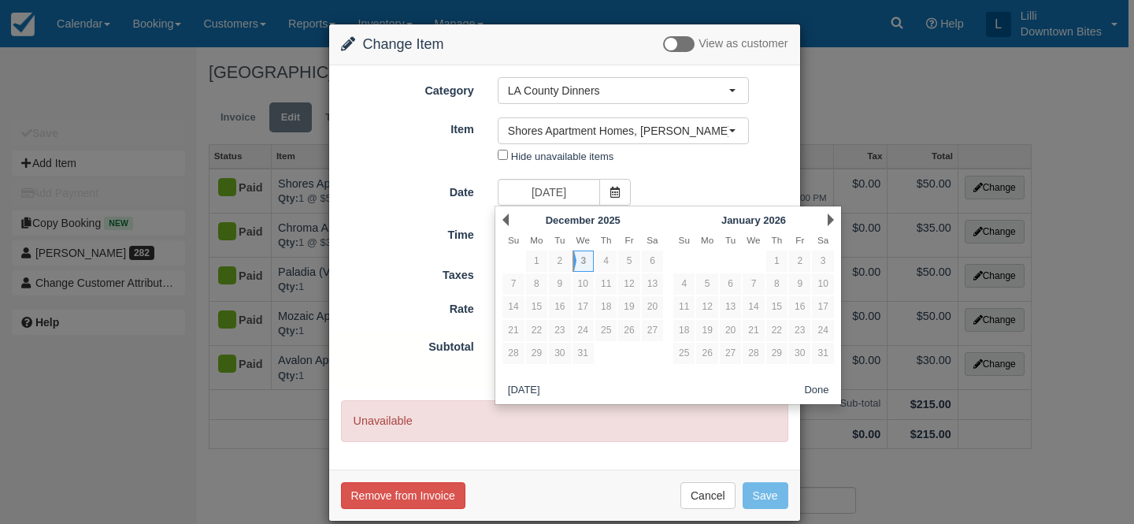
click at [744, 164] on div "Nothing selected Shores Apartment Homes, Marina Del Rey Bella Vista Apartments,…" at bounding box center [623, 143] width 275 height 52
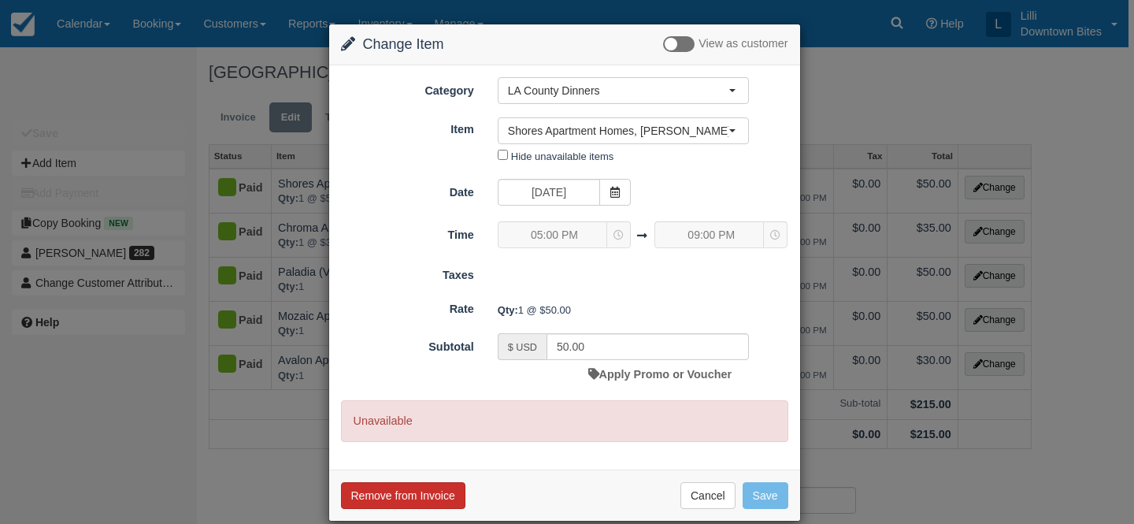
click at [421, 501] on button "Remove from Invoice" at bounding box center [403, 495] width 124 height 27
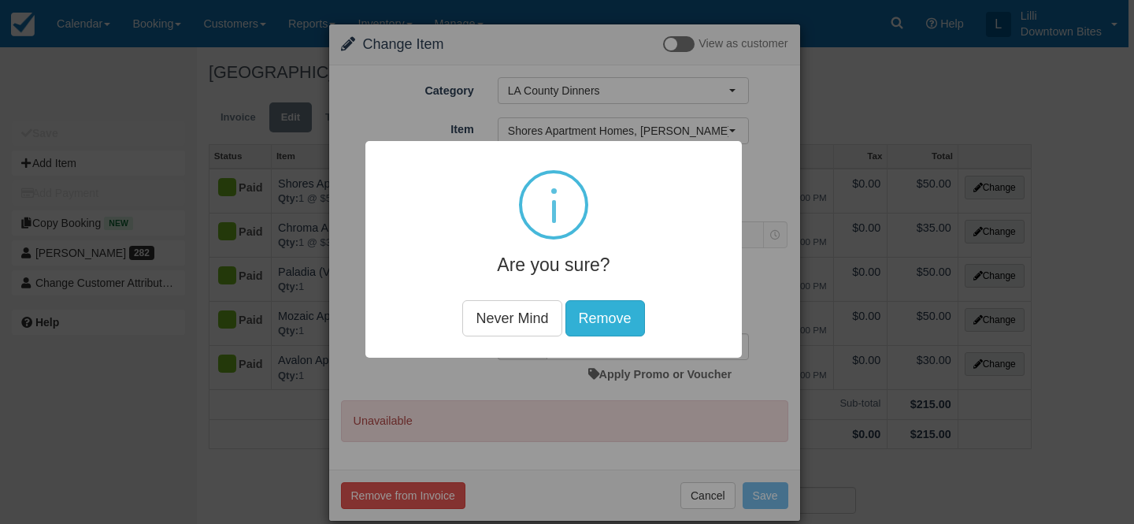
click at [635, 318] on button "Remove" at bounding box center [605, 317] width 80 height 36
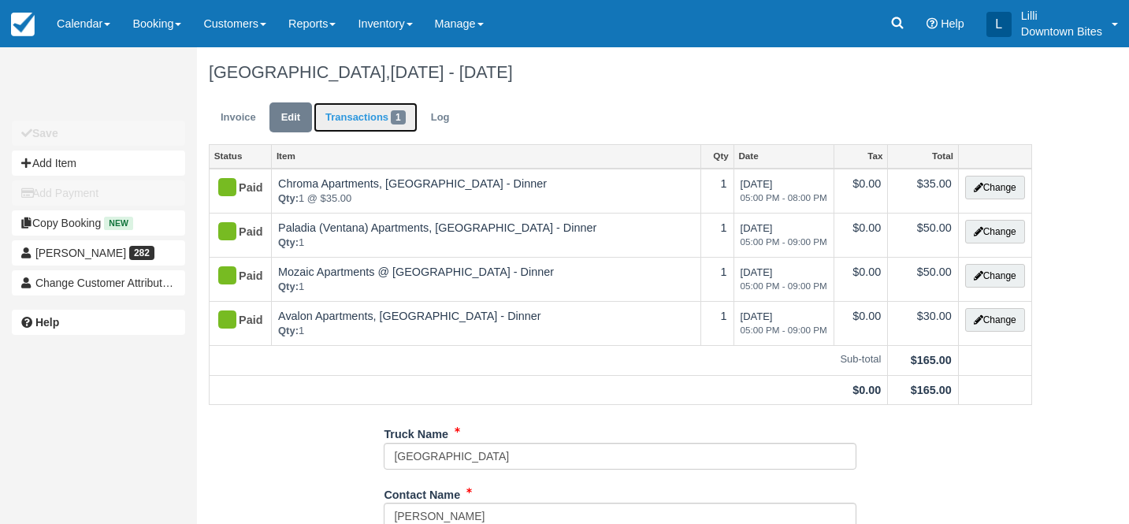
click at [380, 119] on link "Transactions 1" at bounding box center [365, 117] width 104 height 31
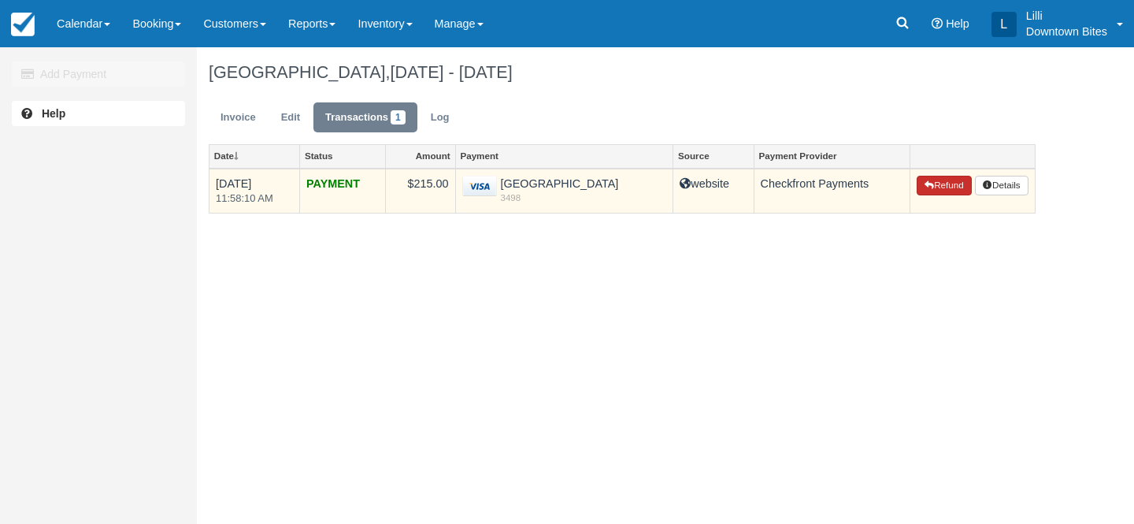
click at [955, 191] on button "Refund" at bounding box center [944, 186] width 55 height 20
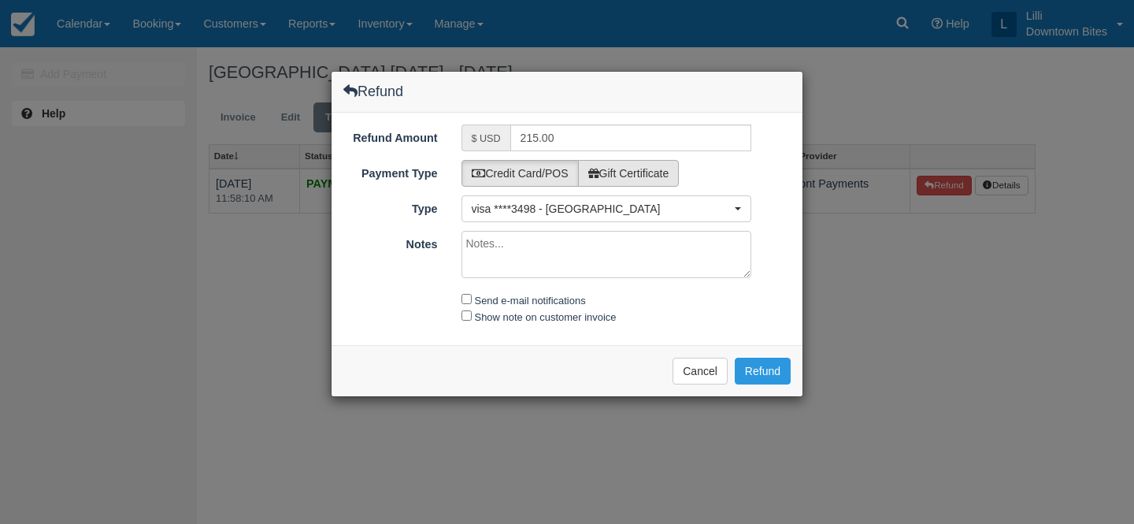
click at [628, 179] on label "Gift Certificate" at bounding box center [629, 173] width 102 height 27
radio input "true"
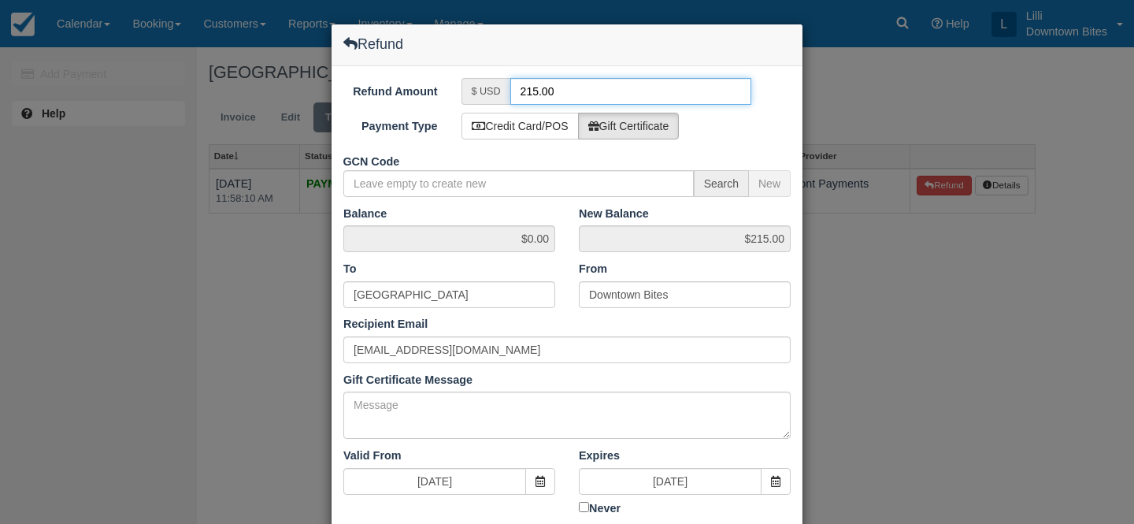
click at [537, 93] on input "215.00" at bounding box center [631, 91] width 242 height 27
type input "50.00"
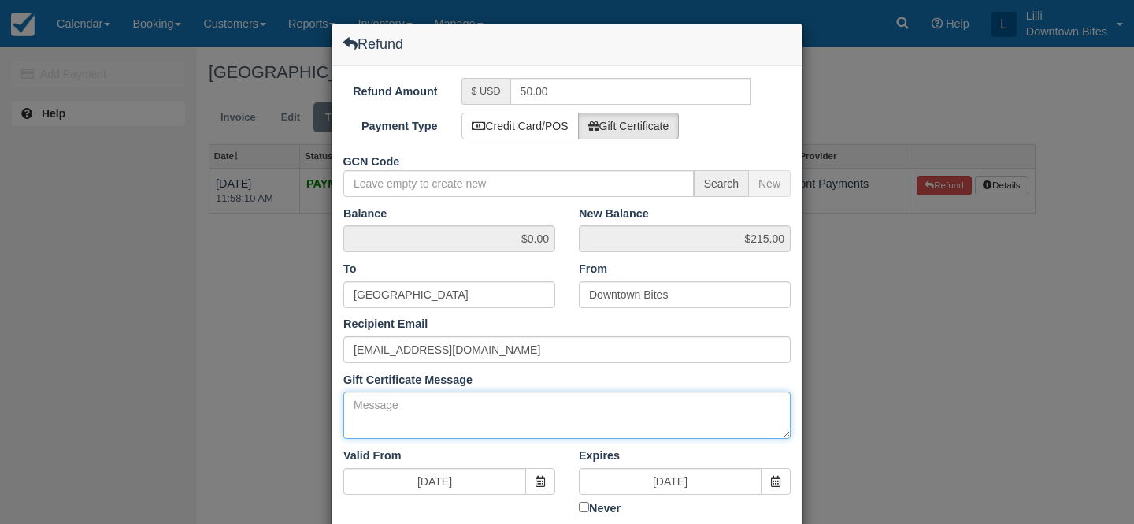
click at [397, 411] on textarea "Gift Certificate Message" at bounding box center [566, 414] width 447 height 47
click at [369, 408] on textarea "Gift Certificate Message" at bounding box center [566, 414] width 447 height 47
paste textarea "P"
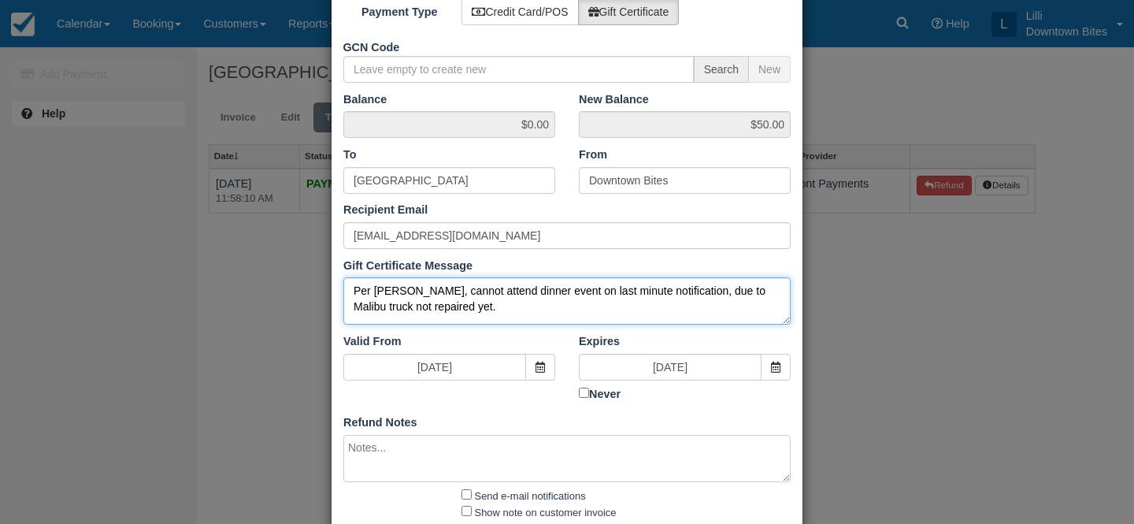
scroll to position [124, 0]
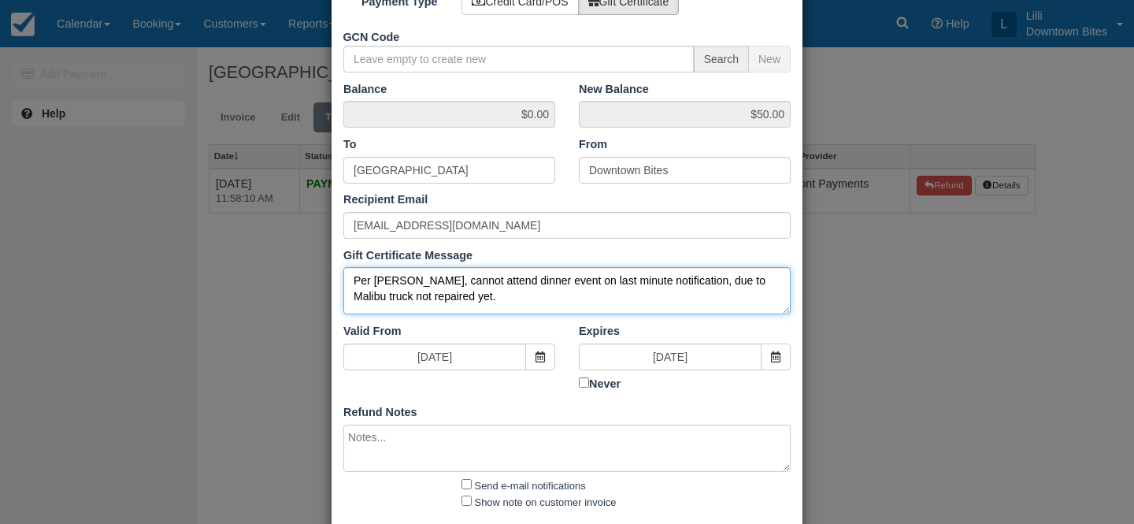
drag, startPoint x: 463, startPoint y: 299, endPoint x: 329, endPoint y: 258, distance: 140.0
click at [329, 258] on div "Refund Refund Amount $ USD 50.00 Payment Type Credit Card/POS Gift Certificate …" at bounding box center [567, 262] width 1134 height 524
type textarea "Per Josephine, cannot attend dinner event on last minute notification, due to M…"
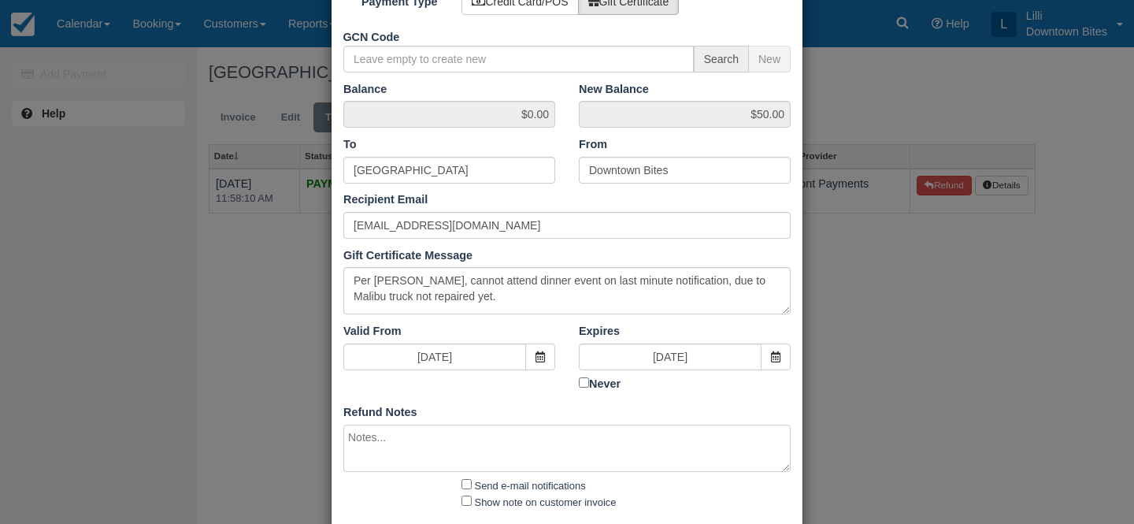
click at [401, 439] on textarea at bounding box center [566, 447] width 447 height 47
paste textarea "Per Josephine, cannot attend dinner event on last minute notification, due to M…"
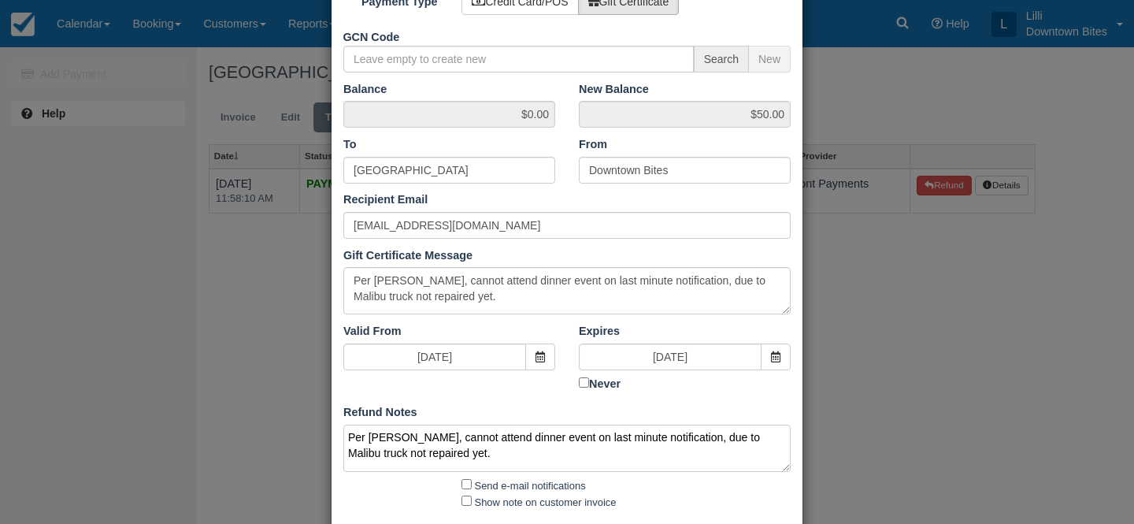
type textarea "Per Josephine, cannot attend dinner event on last minute notification, due to M…"
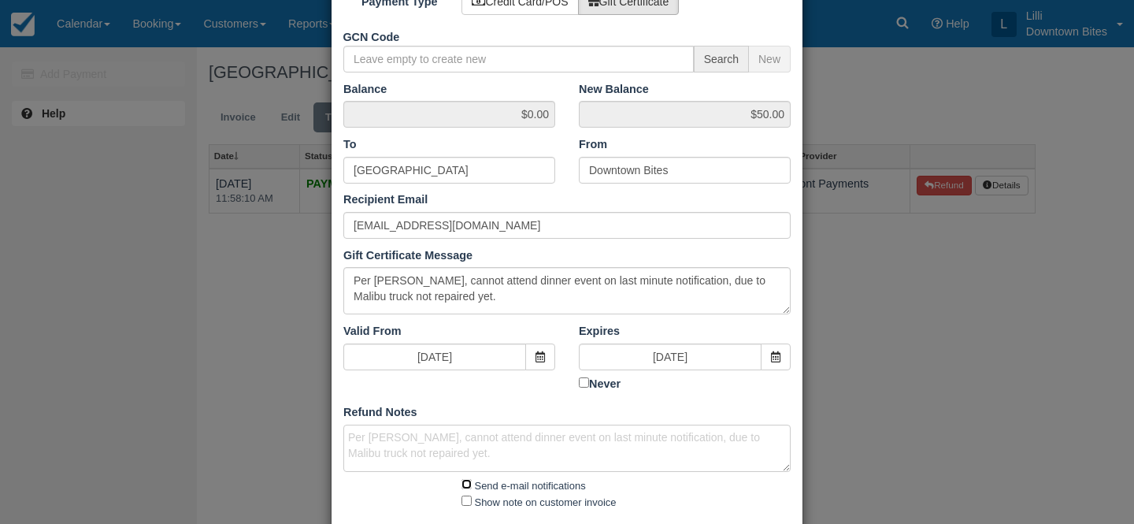
click at [465, 482] on input "Send e-mail notifications" at bounding box center [467, 484] width 10 height 10
checkbox input "true"
click at [467, 497] on input "Show note on customer invoice" at bounding box center [467, 500] width 10 height 10
checkbox input "true"
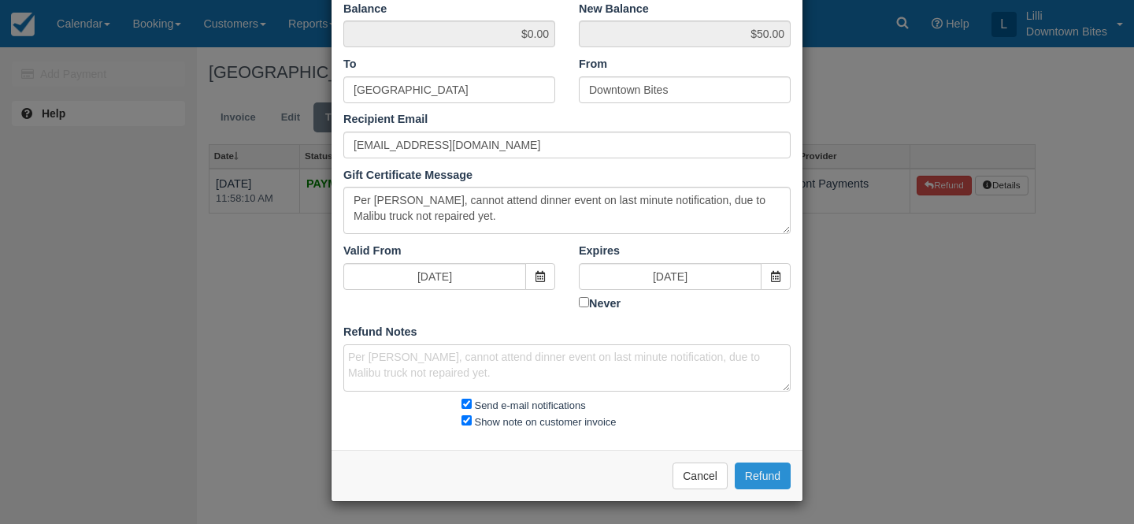
click at [745, 470] on button "Refund" at bounding box center [763, 475] width 56 height 27
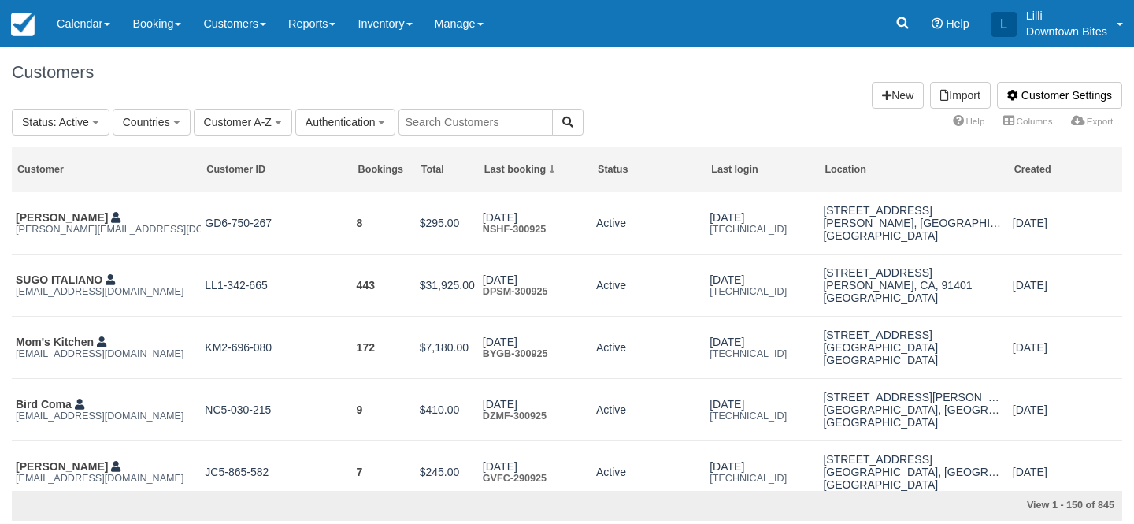
click at [410, 117] on input "text" at bounding box center [476, 122] width 154 height 27
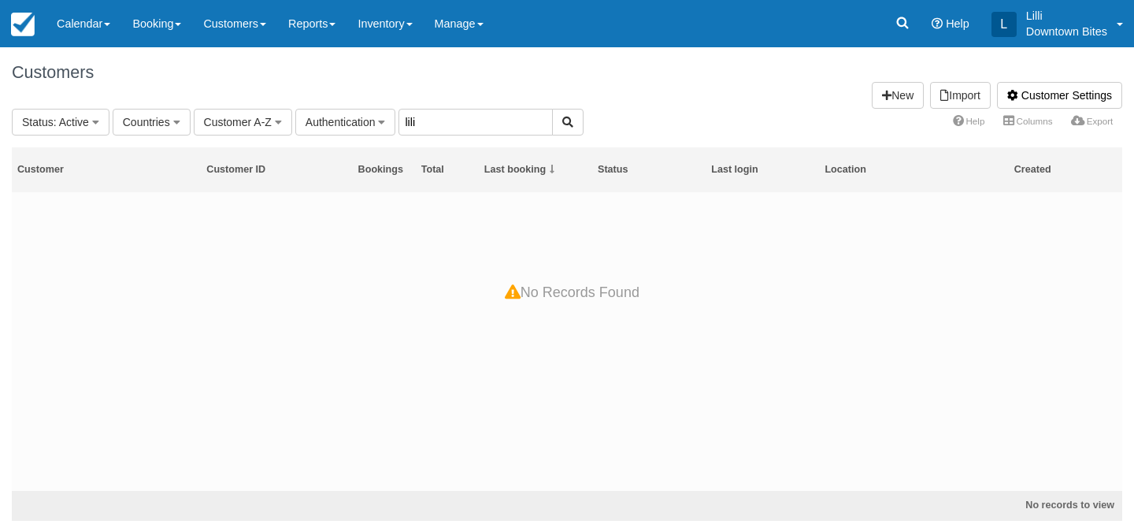
drag, startPoint x: 436, startPoint y: 114, endPoint x: 295, endPoint y: 106, distance: 141.2
click at [295, 106] on div "Customers Customer Settings Import New Status : Active All Active Archived Bloc…" at bounding box center [567, 283] width 1110 height 473
drag, startPoint x: 384, startPoint y: 126, endPoint x: 321, endPoint y: 103, distance: 67.0
click at [321, 103] on div "Customers Customer Settings Import New Status : Active All Active Archived Bloc…" at bounding box center [567, 283] width 1110 height 473
type input "lilli"
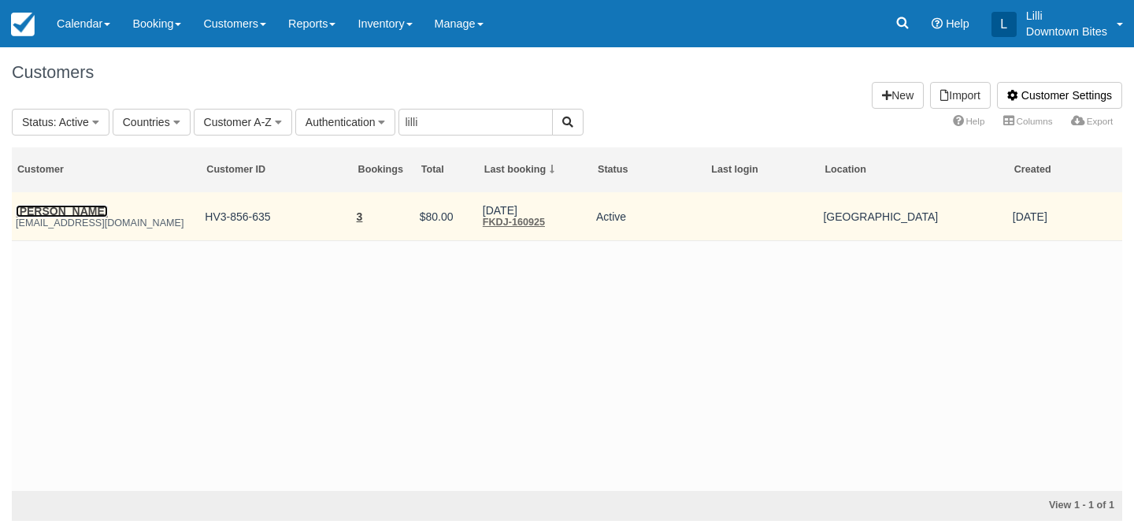
click at [76, 212] on link "James Mcintosh" at bounding box center [62, 211] width 92 height 13
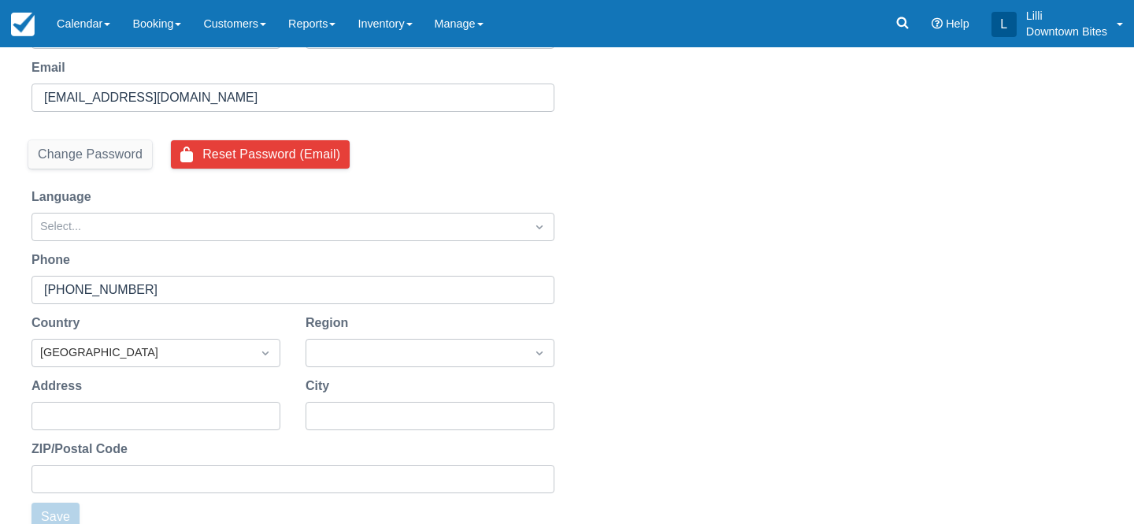
scroll to position [24, 0]
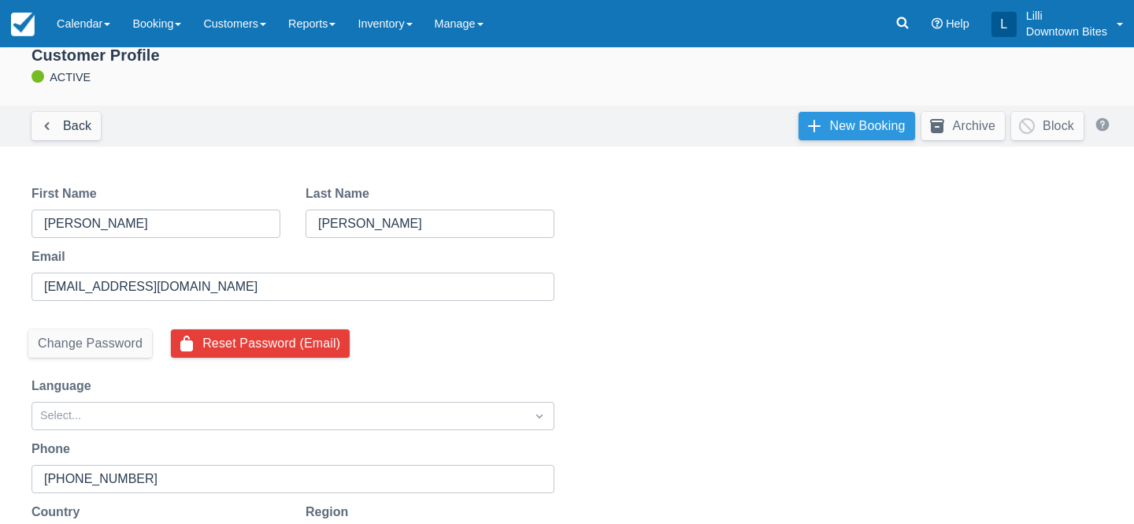
click at [882, 122] on link "New Booking" at bounding box center [857, 126] width 117 height 28
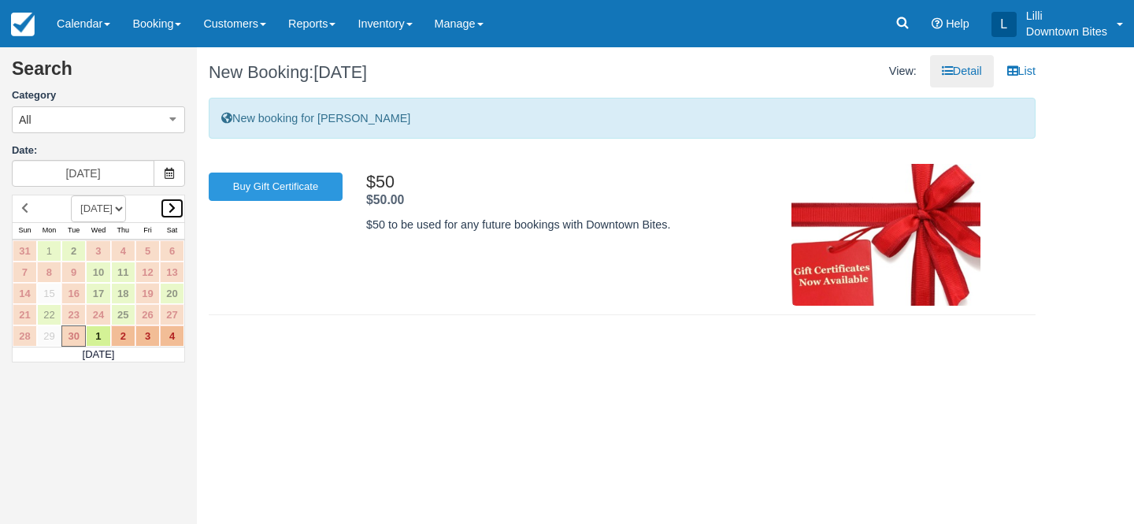
click at [175, 202] on link at bounding box center [172, 208] width 24 height 21
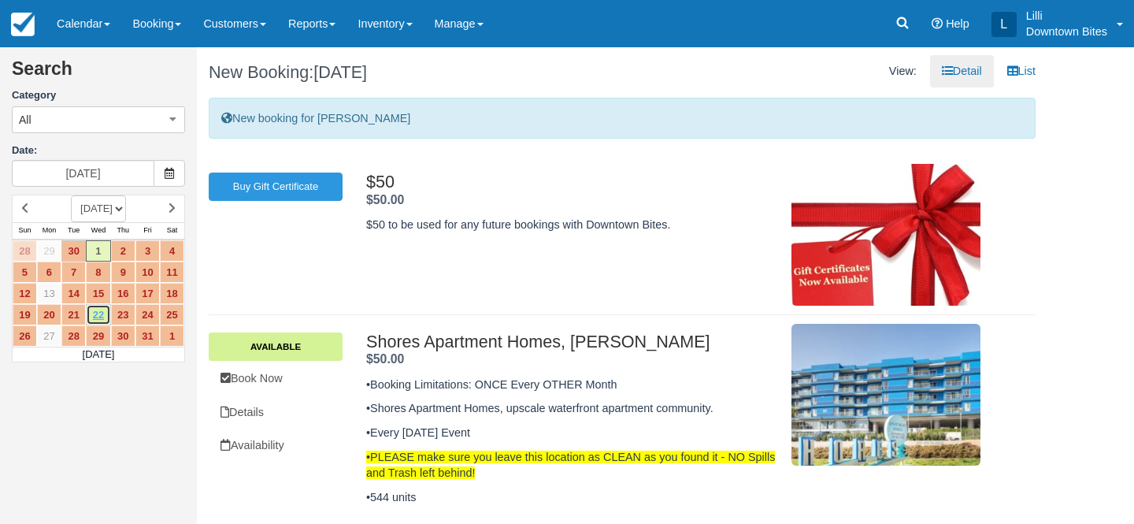
click at [98, 310] on link "22" at bounding box center [98, 314] width 24 height 21
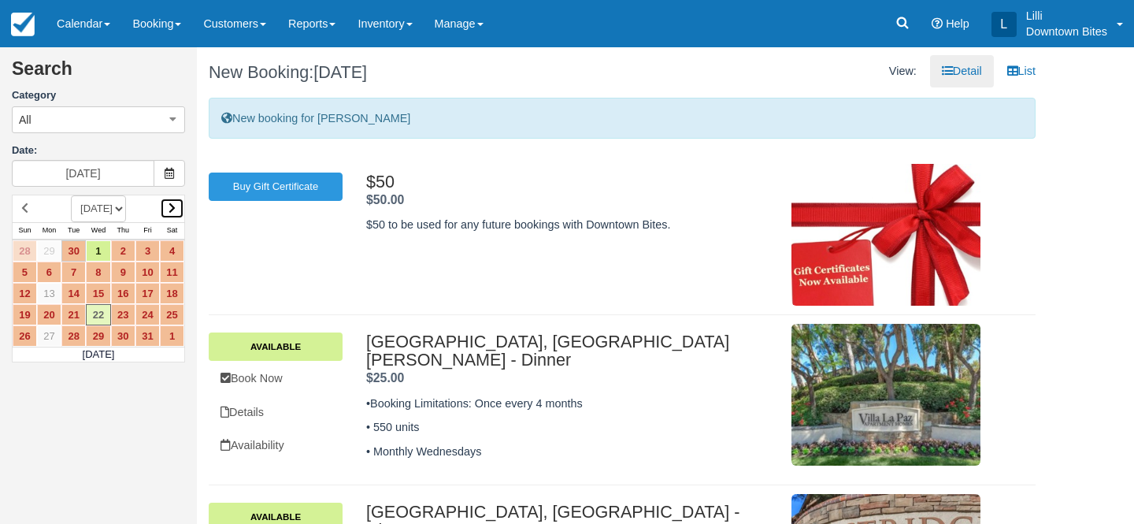
click at [174, 204] on icon at bounding box center [172, 207] width 7 height 11
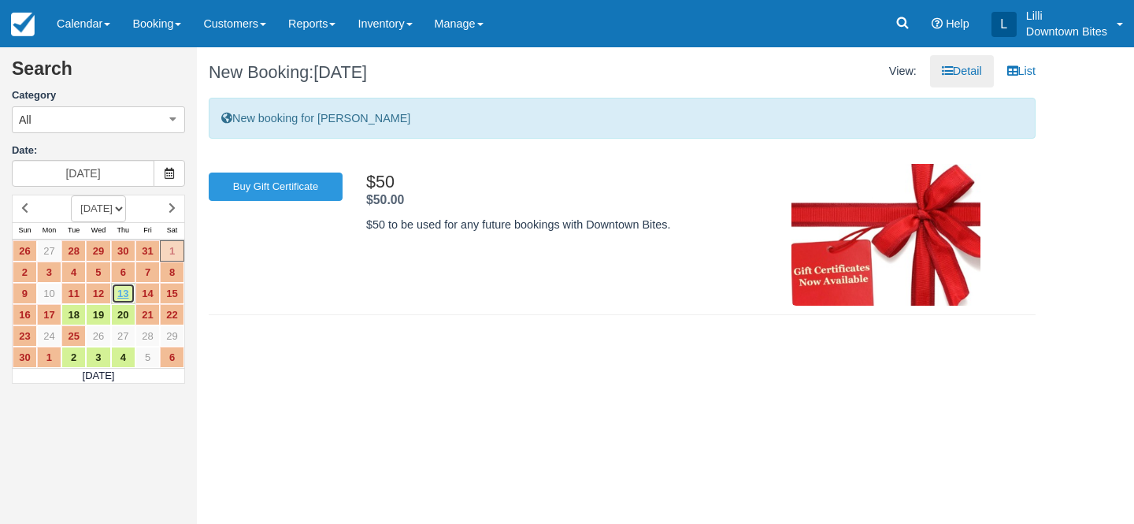
click at [124, 295] on link "13" at bounding box center [123, 293] width 24 height 21
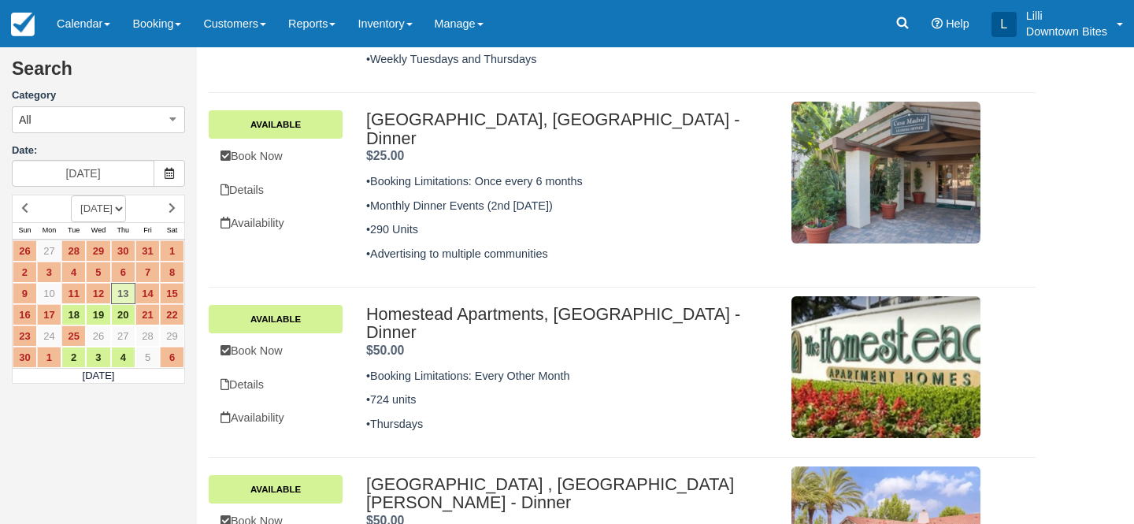
scroll to position [432, 0]
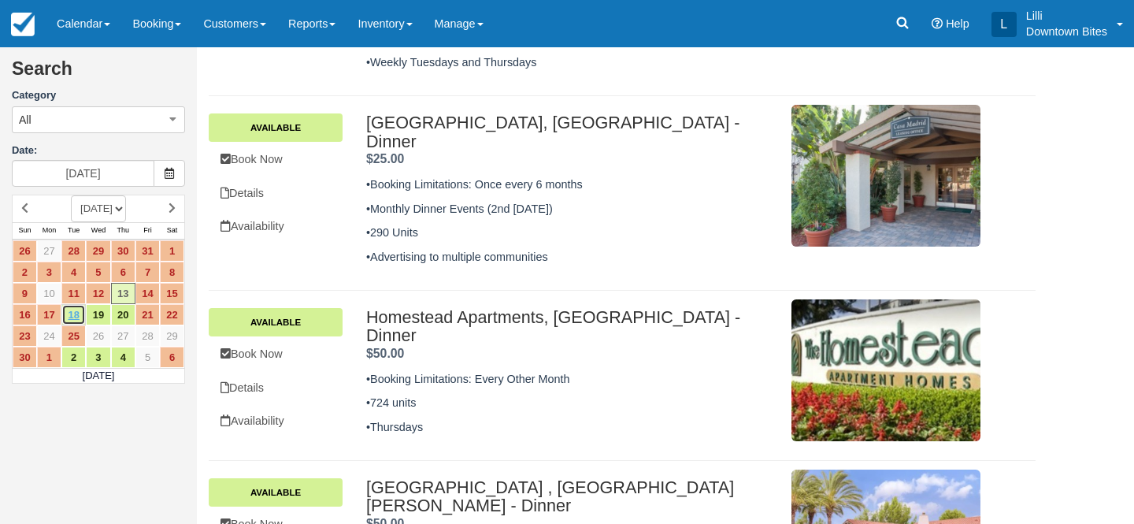
click at [81, 318] on link "18" at bounding box center [73, 314] width 24 height 21
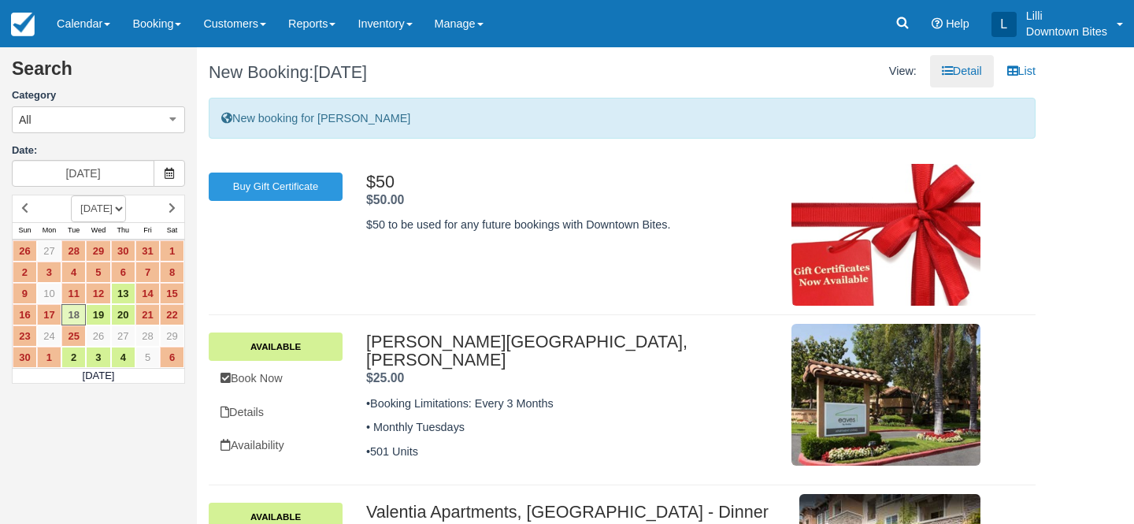
scroll to position [119, 0]
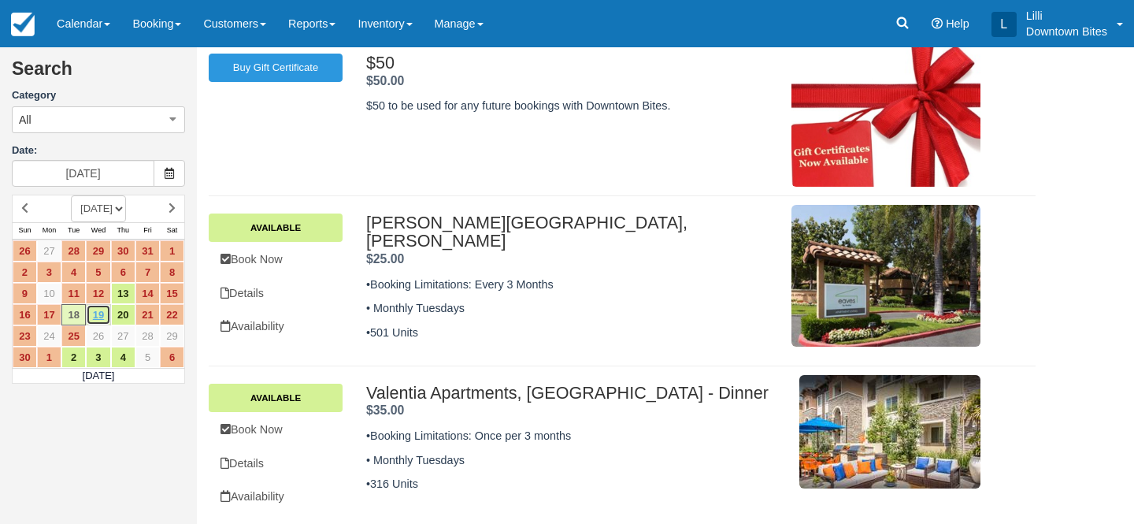
click at [103, 315] on link "19" at bounding box center [98, 314] width 24 height 21
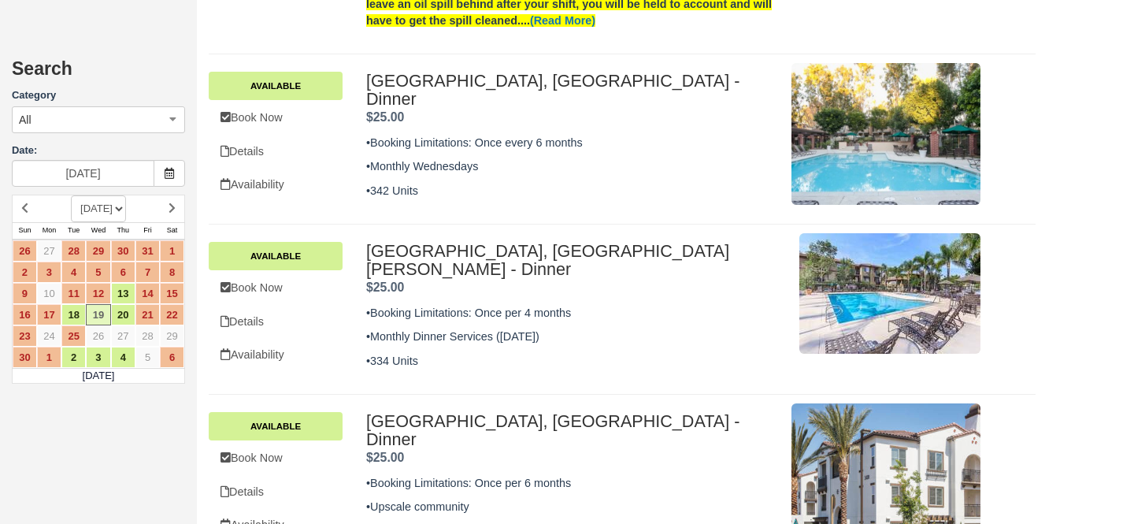
scroll to position [1022, 0]
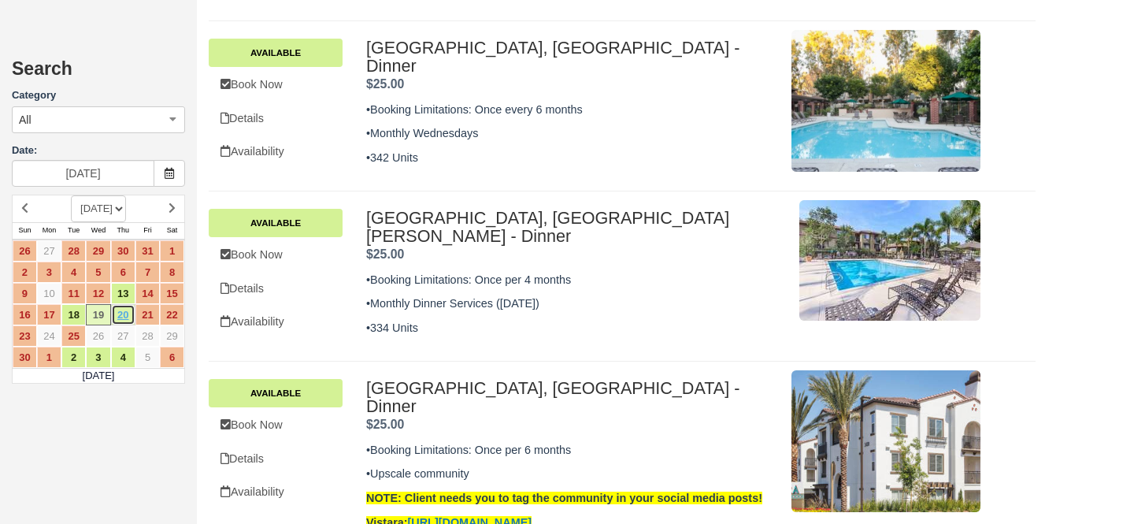
click at [126, 311] on link "20" at bounding box center [123, 314] width 24 height 21
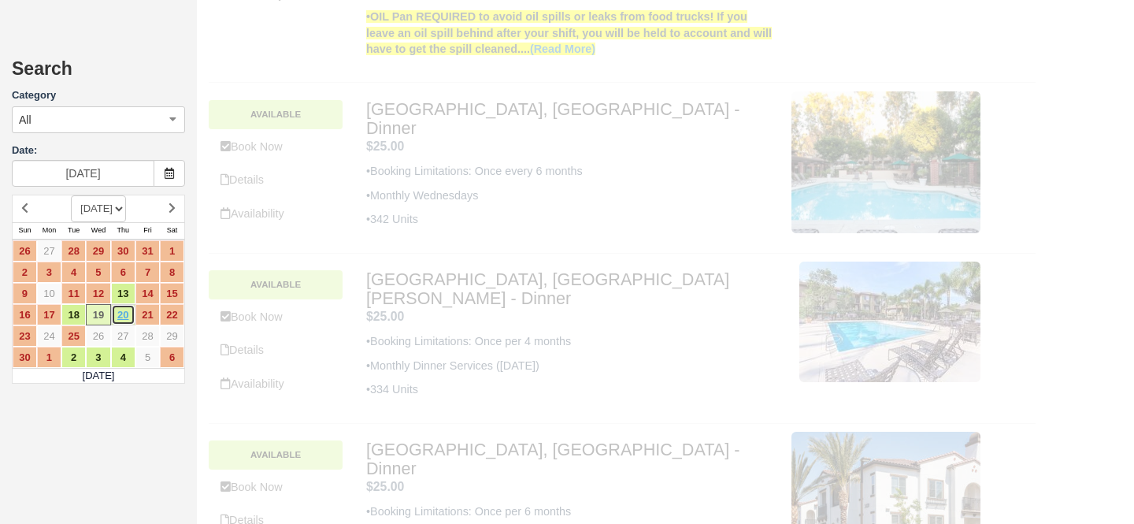
scroll to position [0, 0]
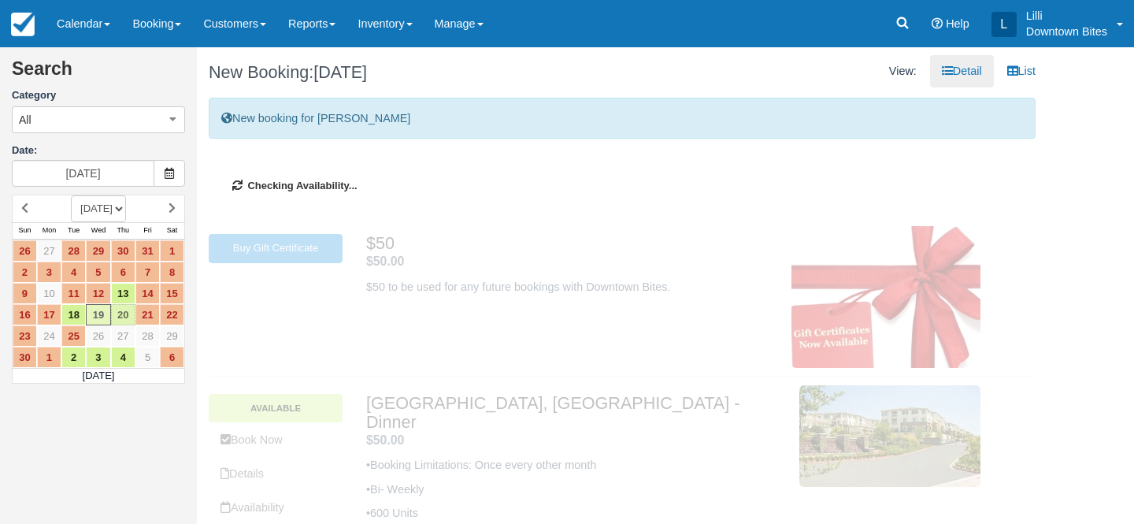
type input "[DATE]"
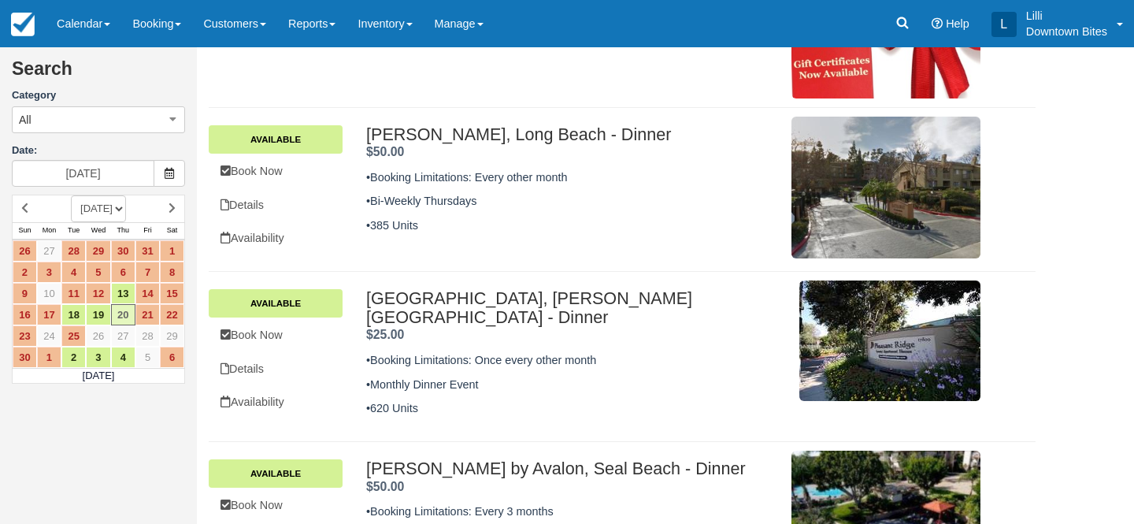
scroll to position [284, 0]
